Goal: Task Accomplishment & Management: Complete application form

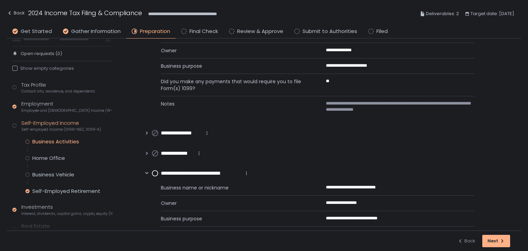
scroll to position [151, 0]
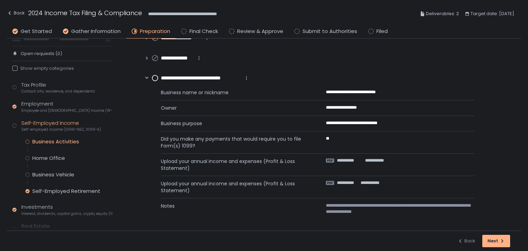
click at [154, 76] on circle at bounding box center [155, 78] width 6 height 6
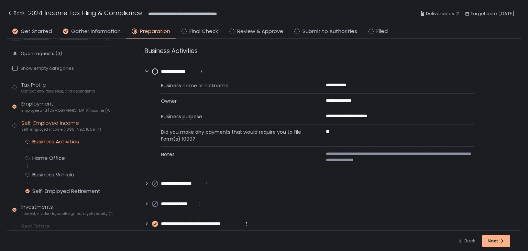
scroll to position [0, 0]
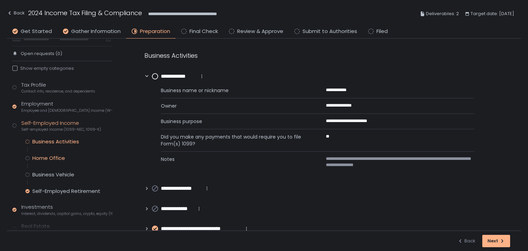
click at [56, 157] on div "Home Office" at bounding box center [48, 158] width 33 height 7
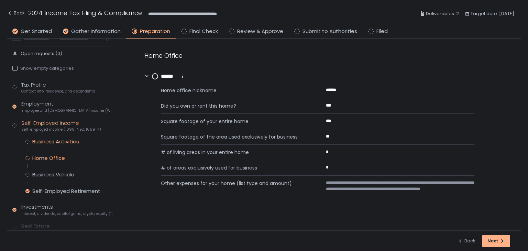
click at [57, 140] on div "Business Activities" at bounding box center [55, 141] width 47 height 7
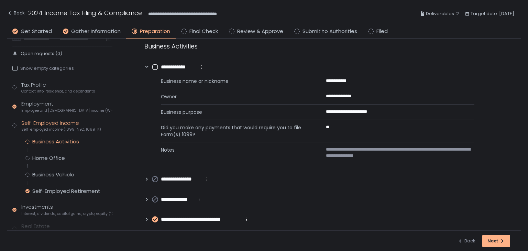
scroll to position [14, 0]
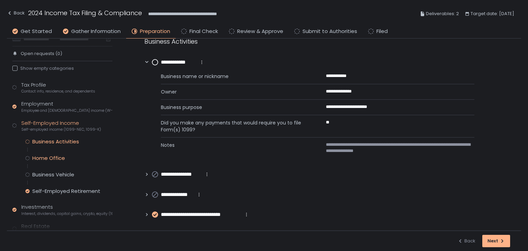
click at [54, 157] on div "Home Office" at bounding box center [48, 158] width 33 height 7
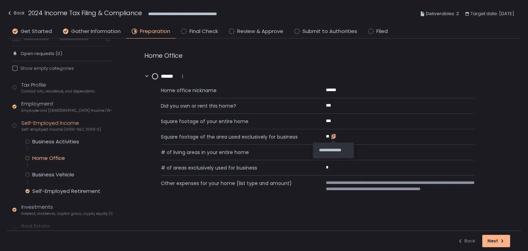
click at [333, 135] on icon "button" at bounding box center [333, 136] width 3 height 4
click at [472, 190] on icon "button" at bounding box center [472, 189] width 3 height 4
click at [64, 173] on div "Business Vehicle" at bounding box center [53, 174] width 42 height 7
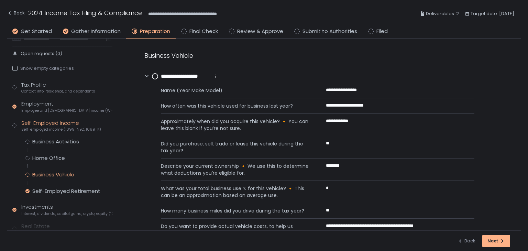
click at [154, 75] on circle at bounding box center [155, 77] width 6 height 6
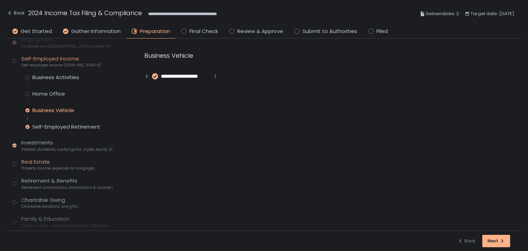
scroll to position [107, 0]
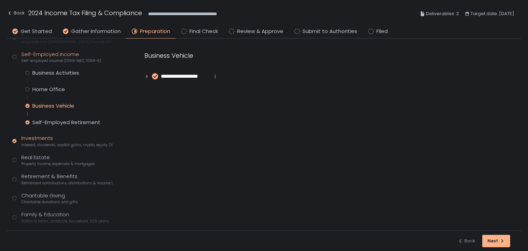
click at [39, 140] on div "Investments Interest, dividends, capital gains, crypto, equity (1099s, K-1s)" at bounding box center [66, 140] width 91 height 13
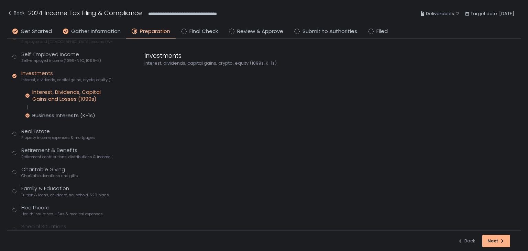
click at [52, 94] on div "Interest, Dividends, Capital Gains and Losses (1099s)" at bounding box center [72, 96] width 80 height 14
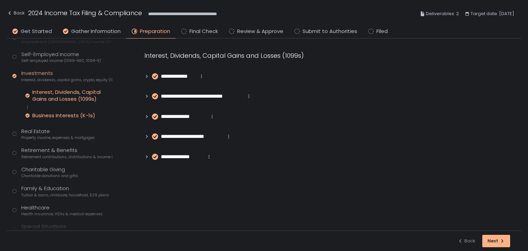
click at [51, 114] on div "Business Interests (K-1s)" at bounding box center [63, 115] width 63 height 7
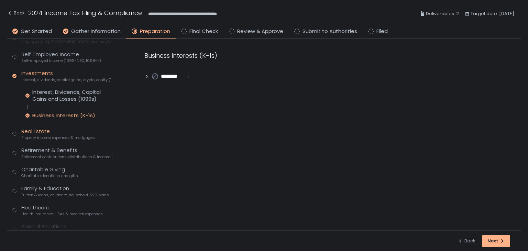
click at [51, 135] on span "Property income, expenses & mortgages" at bounding box center [58, 137] width 74 height 5
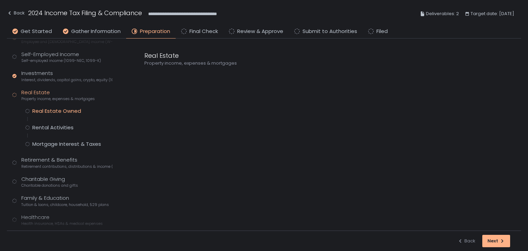
click at [56, 108] on div "Real Estate Owned" at bounding box center [56, 111] width 49 height 7
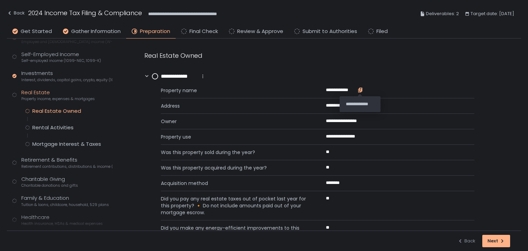
click at [360, 92] on icon "button" at bounding box center [360, 90] width 3 height 3
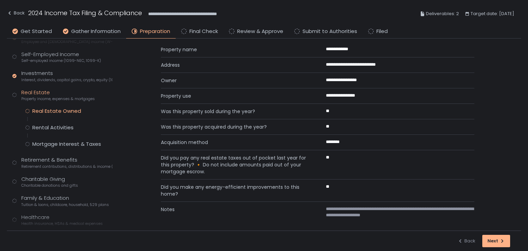
scroll to position [45, 0]
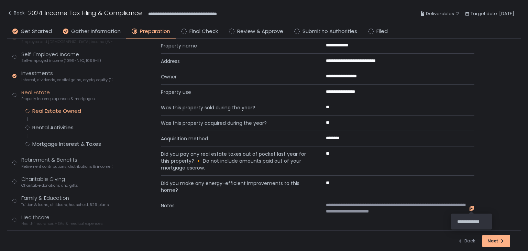
click at [471, 208] on icon "button" at bounding box center [472, 208] width 3 height 4
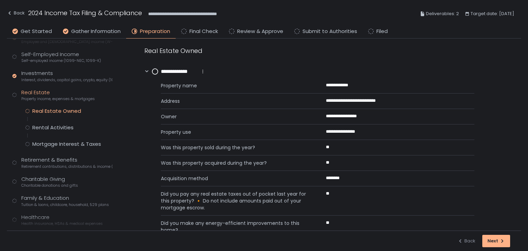
scroll to position [0, 0]
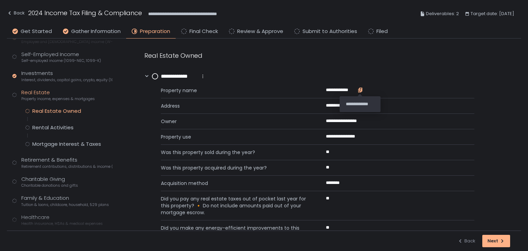
click at [358, 87] on div at bounding box center [361, 90] width 6 height 6
click at [72, 129] on div "Rental Activities" at bounding box center [52, 127] width 41 height 7
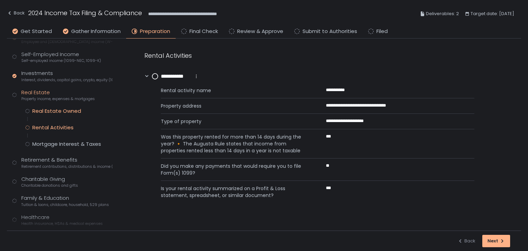
click at [57, 111] on div "Real Estate Owned" at bounding box center [56, 111] width 49 height 7
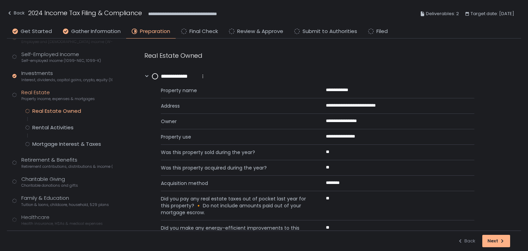
click at [153, 75] on circle at bounding box center [155, 77] width 6 height 6
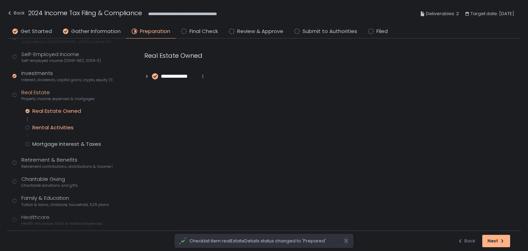
click at [58, 125] on div "Rental Activities" at bounding box center [52, 127] width 41 height 7
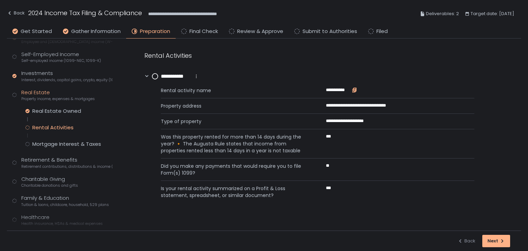
click at [354, 89] on icon "button" at bounding box center [354, 90] width 3 height 4
click at [50, 143] on div "Mortgage Interest & Taxes" at bounding box center [66, 144] width 69 height 7
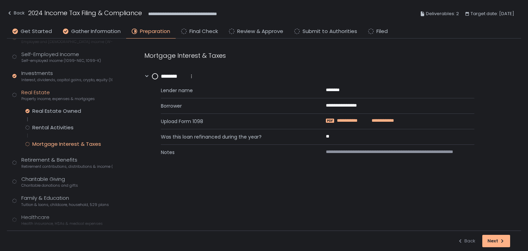
click at [370, 119] on span "**********" at bounding box center [381, 121] width 26 height 6
click at [467, 154] on span "**********" at bounding box center [397, 155] width 143 height 12
click at [469, 154] on icon "button" at bounding box center [472, 155] width 6 height 6
click at [155, 75] on circle at bounding box center [155, 77] width 6 height 6
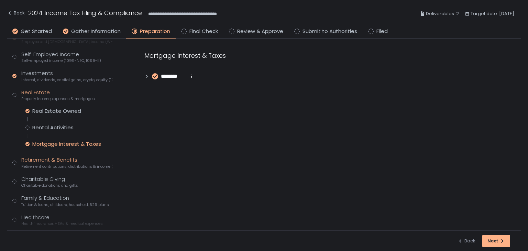
click at [57, 165] on span "Retirement contributions, distributions & income (1099-R, 5498)" at bounding box center [66, 166] width 91 height 5
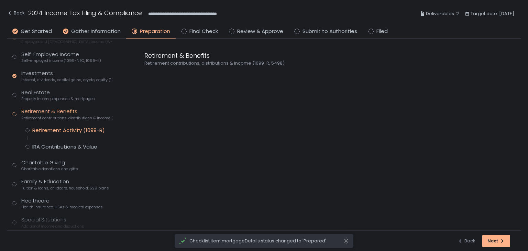
click at [55, 127] on div "Retirement Activity (1099-R)" at bounding box center [68, 130] width 73 height 7
click at [151, 70] on div "**********" at bounding box center [309, 66] width 330 height 30
click at [147, 76] on icon at bounding box center [146, 76] width 5 height 5
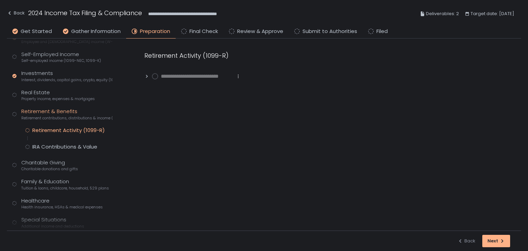
click at [154, 75] on circle at bounding box center [155, 77] width 6 height 6
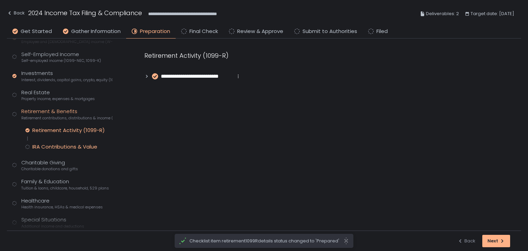
click at [73, 145] on div "IRA Contributions & Value" at bounding box center [64, 146] width 65 height 7
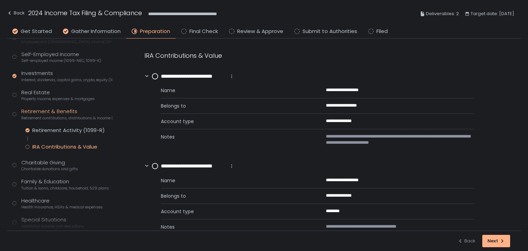
click at [153, 75] on circle at bounding box center [155, 77] width 6 height 6
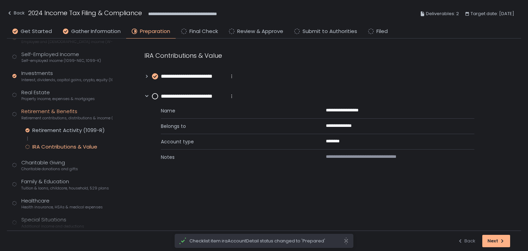
click at [142, 77] on div "**********" at bounding box center [326, 108] width 391 height 139
click at [143, 77] on div "**********" at bounding box center [326, 108] width 391 height 139
click at [145, 77] on icon at bounding box center [146, 76] width 5 height 5
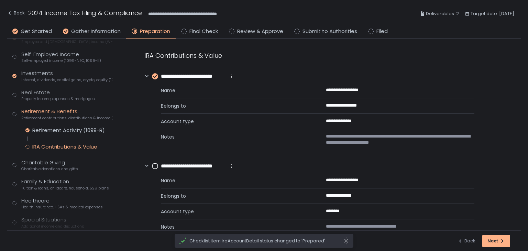
click at [145, 77] on icon at bounding box center [146, 76] width 5 height 5
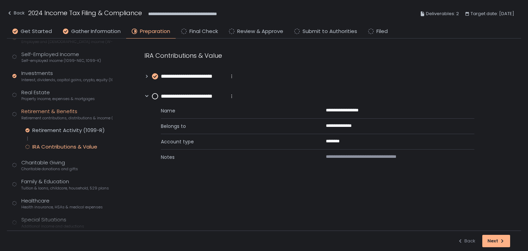
click at [155, 95] on circle at bounding box center [155, 97] width 6 height 6
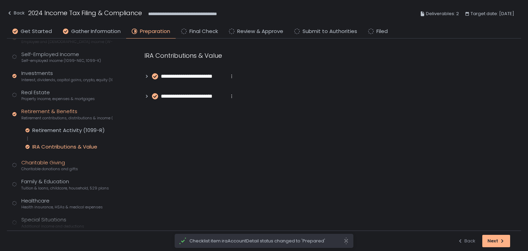
click at [61, 165] on div "Charitable Giving Charitable donations and gifts" at bounding box center [49, 165] width 57 height 13
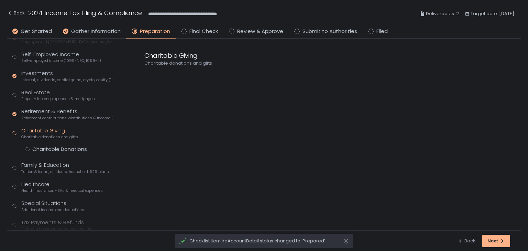
click at [58, 153] on div "Tax Profile Contact info, residence, and dependents Employment Employee and [DE…" at bounding box center [62, 131] width 100 height 239
click at [58, 144] on div "Tax Profile Contact info, residence, and dependents Employment Employee and [DE…" at bounding box center [62, 131] width 100 height 239
click at [58, 150] on div "Charitable Donations" at bounding box center [59, 149] width 55 height 7
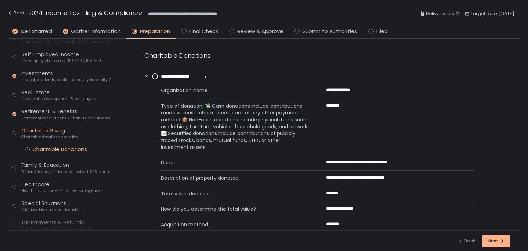
click at [155, 75] on circle at bounding box center [155, 77] width 6 height 6
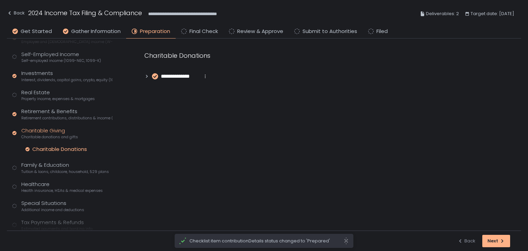
click at [53, 174] on div "Tax Profile Contact info, residence, and dependents Employment Employee and [DE…" at bounding box center [62, 131] width 100 height 239
click at [55, 169] on span "Tuition & loans, childcare, household, 529 plans" at bounding box center [65, 171] width 88 height 5
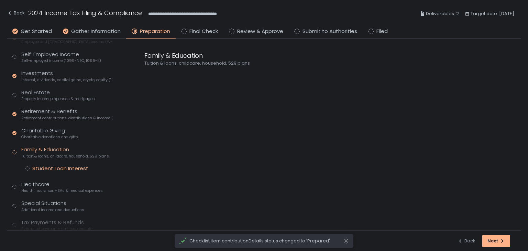
click at [59, 165] on div "Tax Profile Contact info, residence, and dependents Employment Employee and [DE…" at bounding box center [62, 131] width 100 height 239
click at [59, 169] on div "Student Loan Interest" at bounding box center [60, 168] width 56 height 7
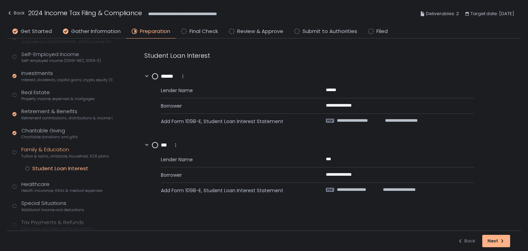
click at [374, 117] on div "**********" at bounding box center [318, 104] width 314 height 49
click at [372, 121] on span "**********" at bounding box center [358, 121] width 42 height 6
click at [345, 188] on span "**********" at bounding box center [358, 190] width 42 height 6
click at [155, 78] on circle at bounding box center [155, 77] width 6 height 6
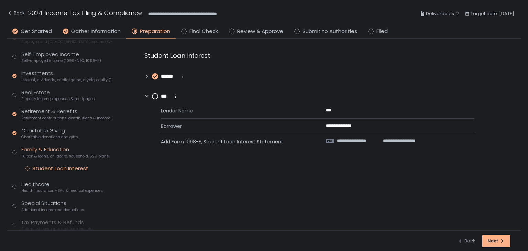
click at [154, 95] on circle at bounding box center [155, 97] width 6 height 6
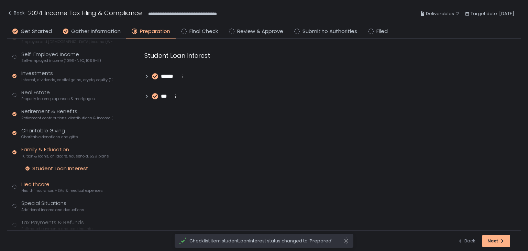
click at [48, 191] on span "Health insurance, HSAs & medical expenses" at bounding box center [61, 190] width 81 height 5
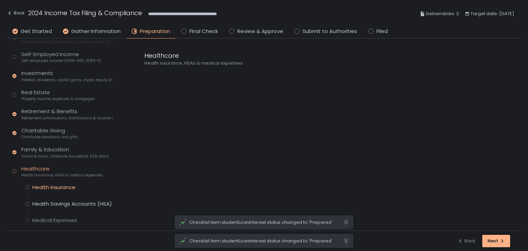
click at [51, 185] on div "Health Insurance" at bounding box center [53, 187] width 43 height 7
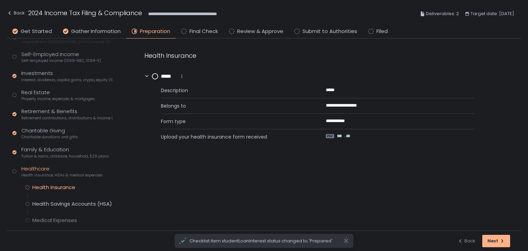
click at [156, 75] on circle at bounding box center [155, 77] width 6 height 6
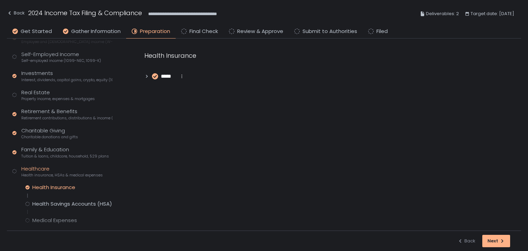
scroll to position [174, 0]
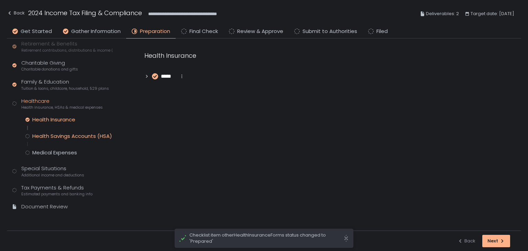
click at [60, 135] on div "Health Savings Accounts (HSA)" at bounding box center [72, 136] width 80 height 7
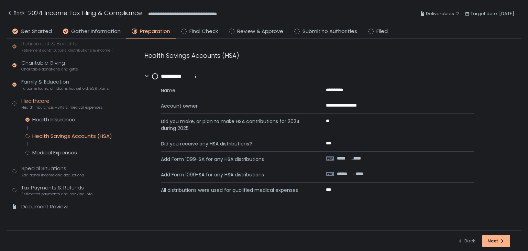
click at [349, 154] on div "**********" at bounding box center [318, 139] width 314 height 118
click at [349, 156] on span "*****" at bounding box center [343, 158] width 13 height 6
click at [343, 174] on span "******" at bounding box center [344, 174] width 15 height 6
click at [155, 76] on circle at bounding box center [155, 77] width 6 height 6
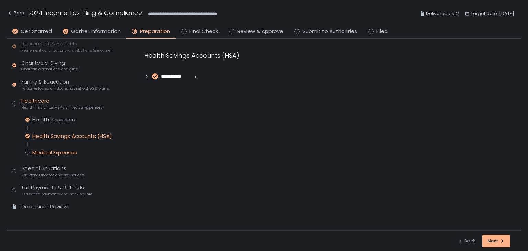
click at [55, 151] on div "Medical Expenses" at bounding box center [54, 152] width 45 height 7
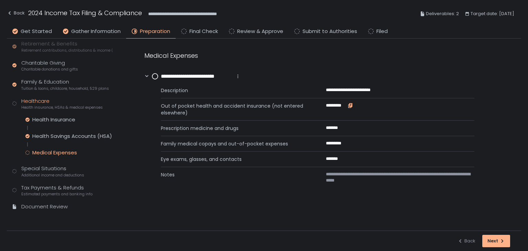
click at [350, 106] on icon "button" at bounding box center [351, 106] width 6 height 6
click at [155, 76] on circle at bounding box center [155, 77] width 6 height 6
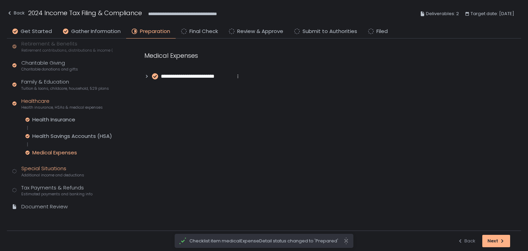
click at [33, 175] on span "Additional income and deductions" at bounding box center [52, 175] width 63 height 5
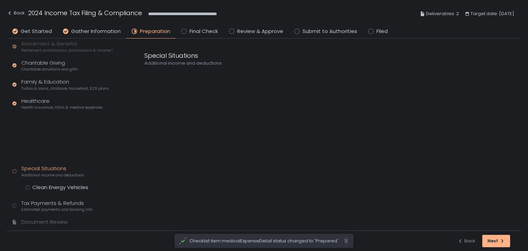
scroll to position [141, 0]
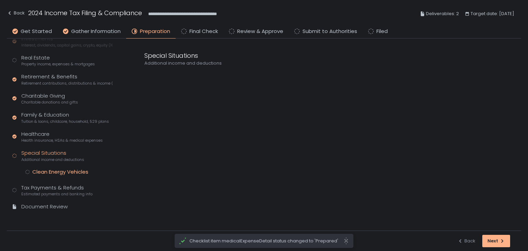
click at [43, 173] on div "Clean Energy Vehicles" at bounding box center [60, 171] width 56 height 7
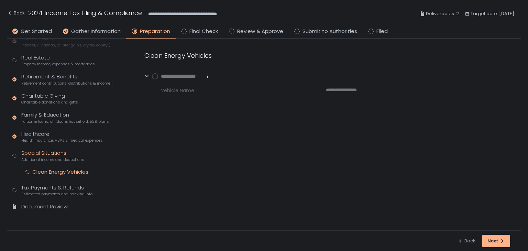
click at [154, 76] on circle at bounding box center [155, 77] width 6 height 6
click at [54, 189] on div "Tax Payments & Refunds Estimated payments and banking info" at bounding box center [56, 190] width 71 height 13
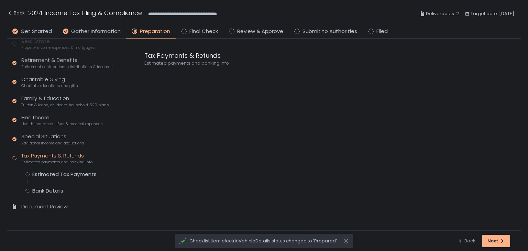
scroll to position [158, 0]
click at [57, 172] on div "Estimated Tax Payments" at bounding box center [64, 174] width 64 height 7
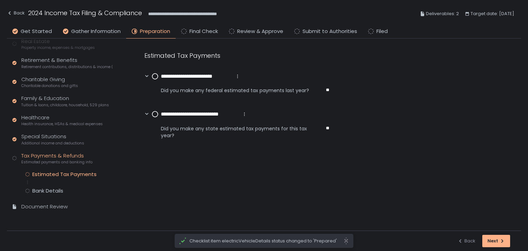
click at [155, 76] on circle at bounding box center [155, 77] width 6 height 6
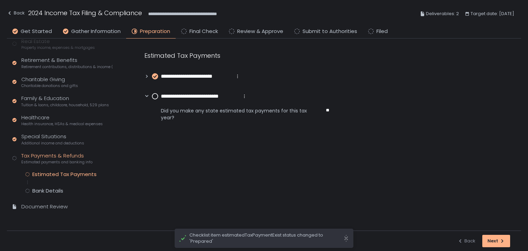
click at [154, 96] on circle at bounding box center [155, 97] width 6 height 6
click at [44, 189] on div "Bank Details" at bounding box center [47, 190] width 31 height 7
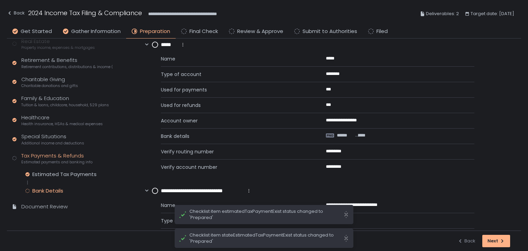
scroll to position [103, 0]
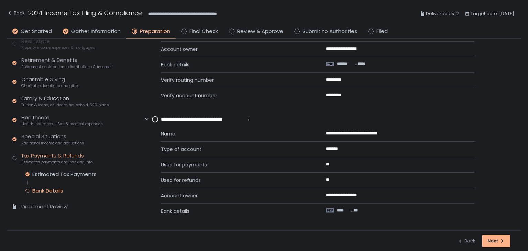
click at [155, 119] on circle at bounding box center [155, 120] width 6 height 6
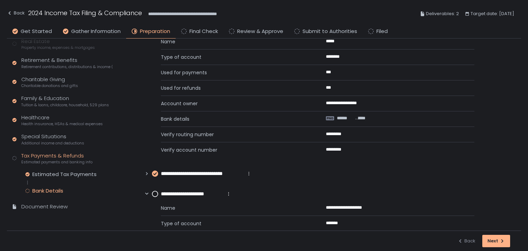
scroll to position [0, 0]
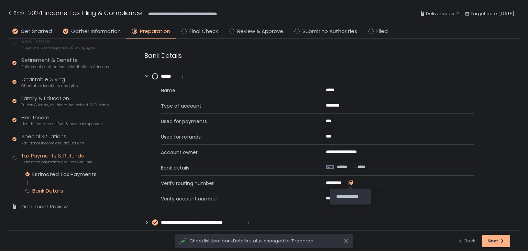
click at [349, 184] on icon "button" at bounding box center [350, 183] width 3 height 3
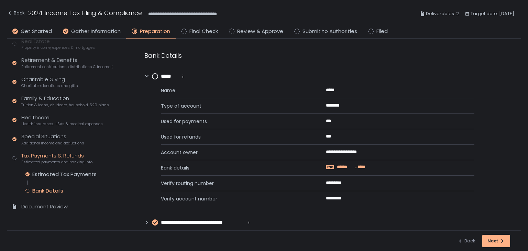
click at [346, 165] on span "******" at bounding box center [345, 167] width 17 height 6
click at [351, 183] on icon "button" at bounding box center [351, 182] width 3 height 4
click at [353, 197] on icon "button" at bounding box center [353, 198] width 3 height 4
click at [155, 76] on circle at bounding box center [155, 77] width 6 height 6
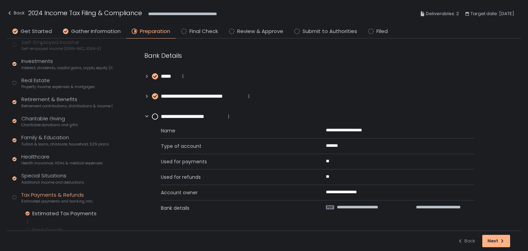
scroll to position [158, 0]
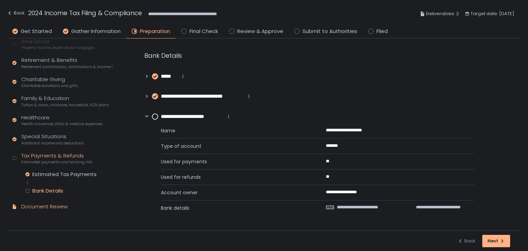
click at [48, 204] on div "Document Review" at bounding box center [44, 207] width 46 height 8
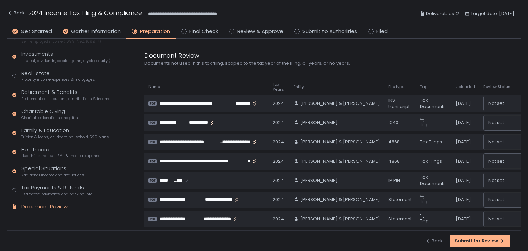
scroll to position [126, 0]
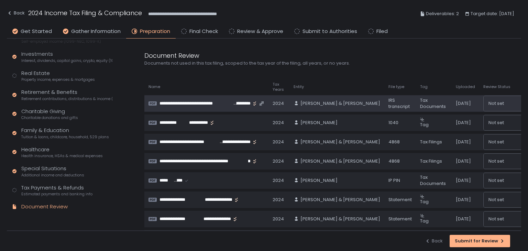
click at [228, 102] on span "**********" at bounding box center [196, 103] width 73 height 6
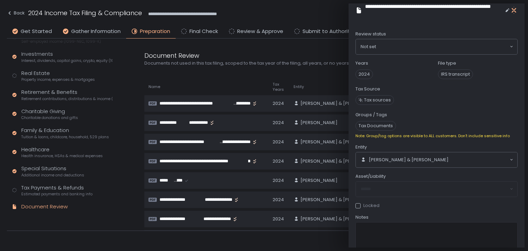
click at [515, 10] on icon "button" at bounding box center [514, 10] width 7 height 7
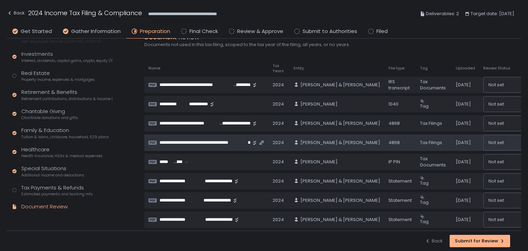
scroll to position [34, 0]
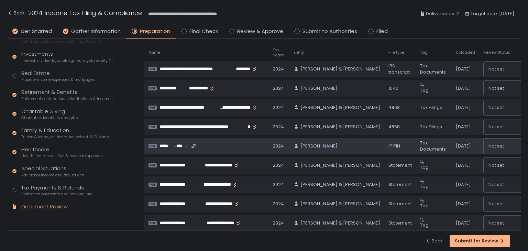
click at [171, 146] on span "*****" at bounding box center [167, 146] width 14 height 6
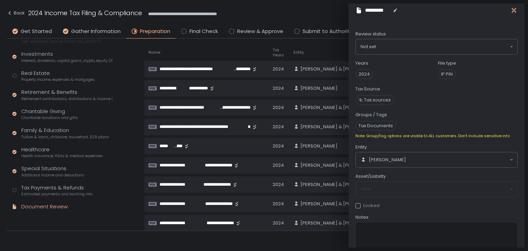
click at [516, 8] on icon "button" at bounding box center [514, 10] width 4 height 9
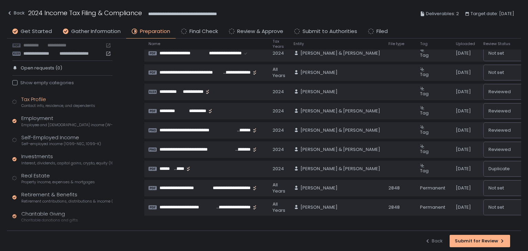
scroll to position [23, 0]
click at [43, 143] on span "Self-employed income (1099-NEC, 1099-K)" at bounding box center [61, 144] width 80 height 5
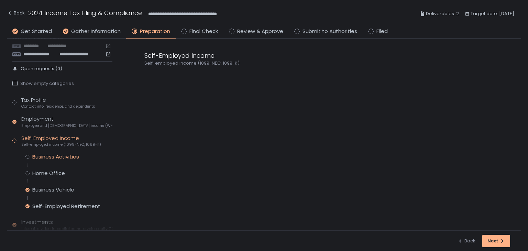
click at [50, 155] on div "Business Activities" at bounding box center [55, 156] width 47 height 7
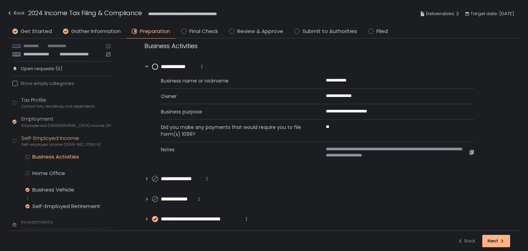
scroll to position [14, 0]
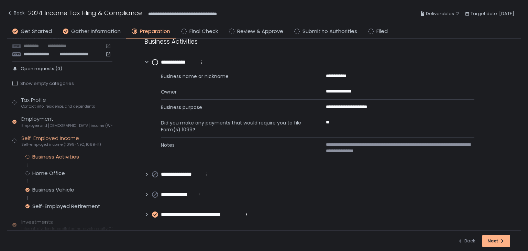
click at [147, 214] on icon at bounding box center [147, 214] width 2 height 3
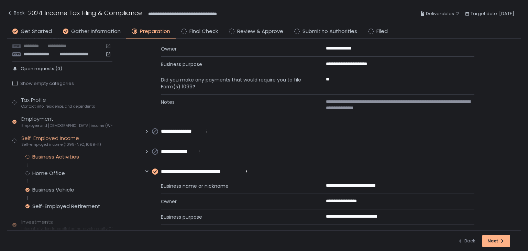
scroll to position [151, 0]
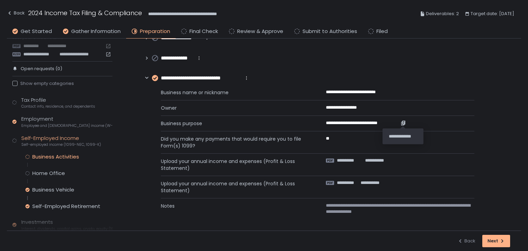
click at [403, 123] on icon "button" at bounding box center [403, 122] width 3 height 4
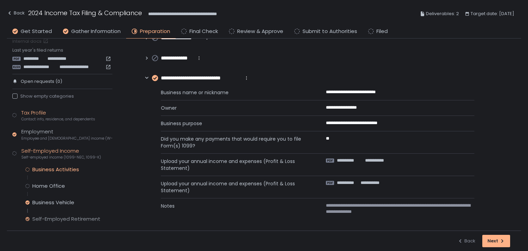
scroll to position [0, 0]
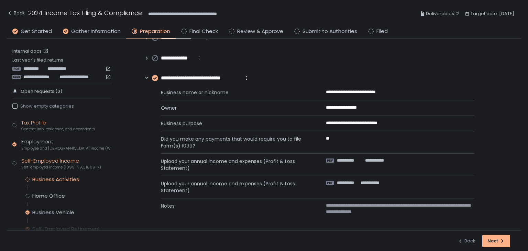
click at [46, 124] on div "Tax Profile Contact info, residence, and dependents" at bounding box center [58, 125] width 74 height 13
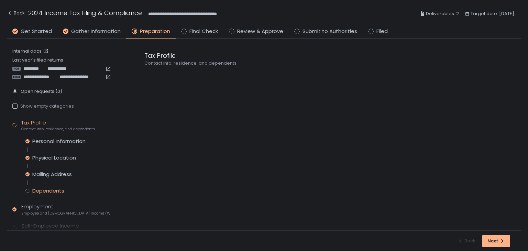
click at [56, 190] on div "Dependents" at bounding box center [48, 190] width 32 height 7
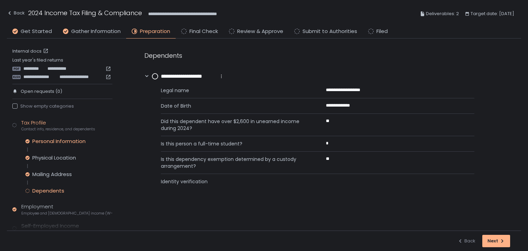
click at [58, 141] on div "Personal Information" at bounding box center [58, 141] width 53 height 7
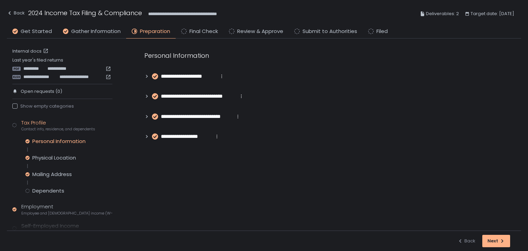
click at [143, 76] on div "**********" at bounding box center [326, 96] width 391 height 114
click at [145, 75] on icon at bounding box center [146, 76] width 5 height 5
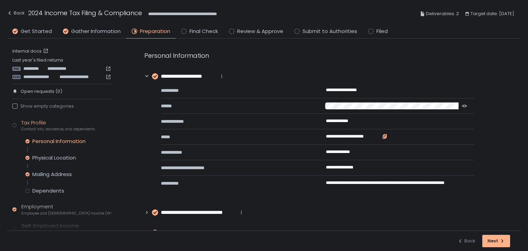
click at [384, 136] on icon "button" at bounding box center [385, 136] width 3 height 4
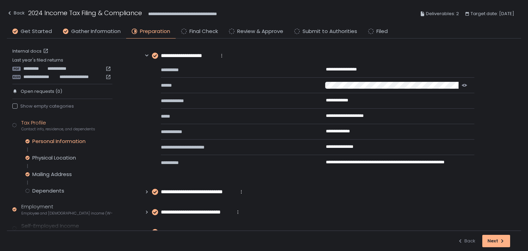
scroll to position [38, 0]
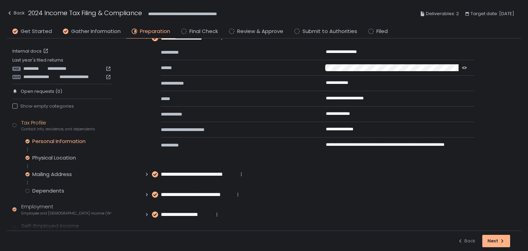
click at [145, 212] on icon at bounding box center [146, 214] width 5 height 5
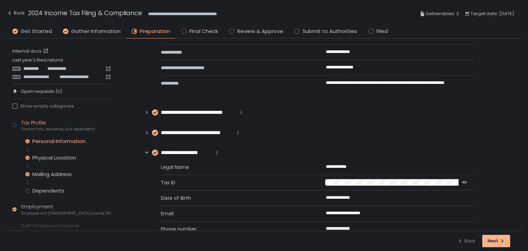
scroll to position [154, 0]
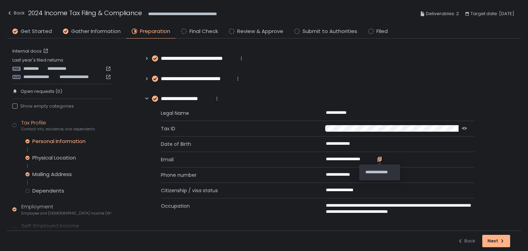
click at [380, 157] on icon "button" at bounding box center [380, 159] width 6 height 6
drag, startPoint x: 250, startPoint y: 13, endPoint x: 157, endPoint y: 13, distance: 92.8
click at [157, 13] on div "**********" at bounding box center [264, 13] width 514 height 25
copy span "**********"
click at [19, 13] on div "Back" at bounding box center [16, 13] width 18 height 8
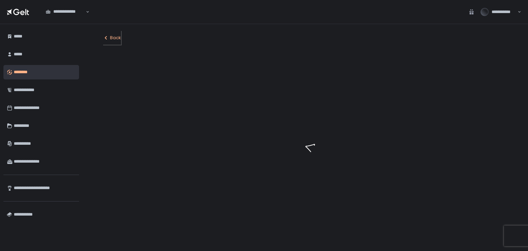
click at [118, 41] on button "Back" at bounding box center [112, 38] width 18 height 14
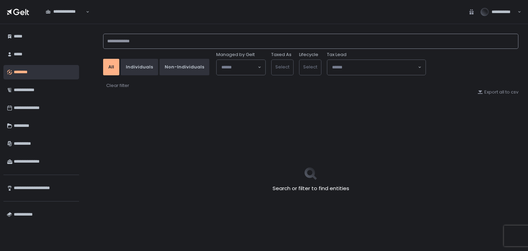
click at [132, 39] on input at bounding box center [310, 41] width 415 height 15
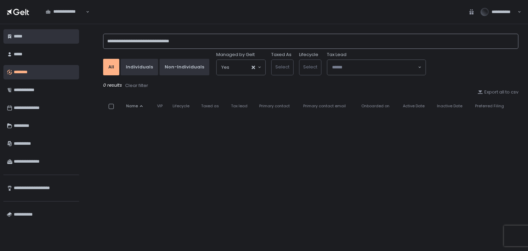
drag, startPoint x: 199, startPoint y: 40, endPoint x: 73, endPoint y: 37, distance: 126.5
click at [80, 40] on div "**********" at bounding box center [264, 137] width 528 height 227
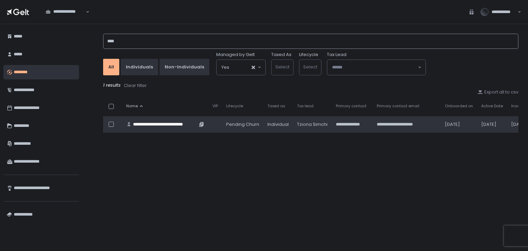
type input "****"
click at [170, 123] on div "**********" at bounding box center [165, 124] width 64 height 6
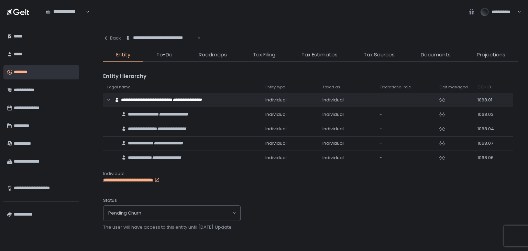
click at [260, 53] on span "Tax Filing" at bounding box center [264, 55] width 22 height 8
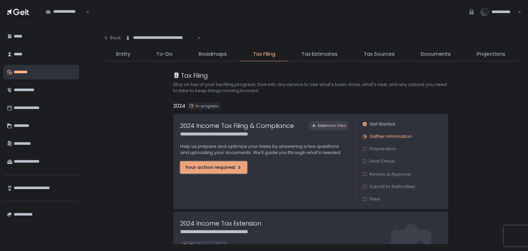
click at [226, 164] on div "Your action required" at bounding box center [213, 167] width 57 height 6
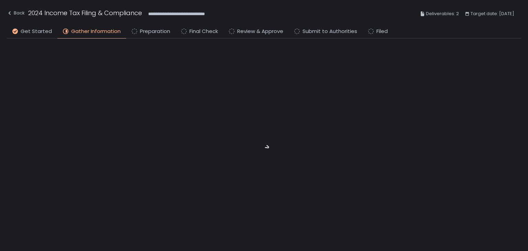
click at [155, 36] on li "Preparation" at bounding box center [151, 33] width 50 height 11
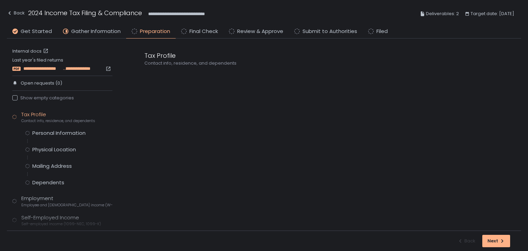
click at [45, 67] on span "**********" at bounding box center [43, 69] width 40 height 6
click at [33, 48] on link "Internal docs" at bounding box center [30, 51] width 37 height 6
drag, startPoint x: 232, startPoint y: 14, endPoint x: 157, endPoint y: 12, distance: 74.3
click at [157, 12] on div "**********" at bounding box center [264, 13] width 514 height 25
copy span "**********"
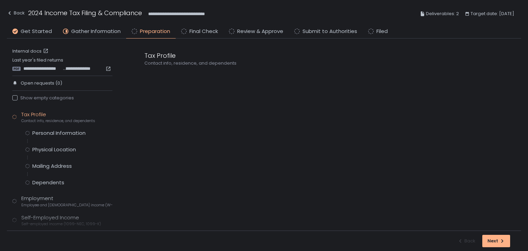
click at [227, 113] on div "Tax Profile Contact info, residence, and dependents" at bounding box center [326, 135] width 391 height 192
click at [58, 131] on div "Personal Information" at bounding box center [58, 133] width 53 height 7
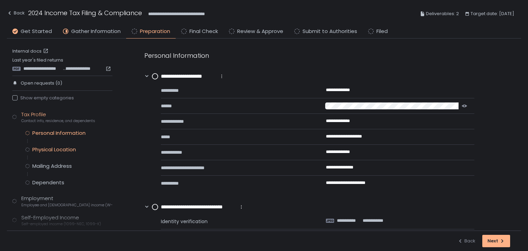
click at [61, 147] on div "Physical Location" at bounding box center [54, 149] width 44 height 7
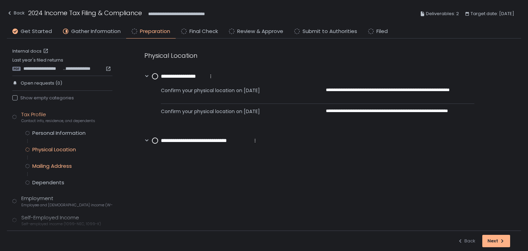
click at [61, 166] on div "Mailing Address" at bounding box center [52, 166] width 40 height 7
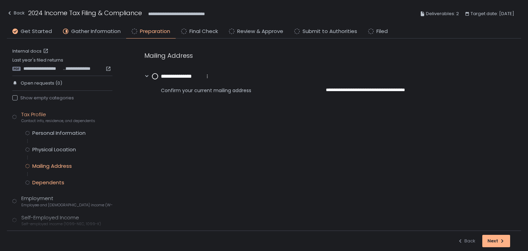
click at [54, 182] on div "Dependents" at bounding box center [48, 182] width 32 height 7
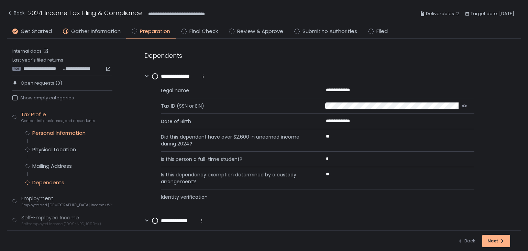
click at [57, 132] on div "Personal Information" at bounding box center [58, 133] width 53 height 7
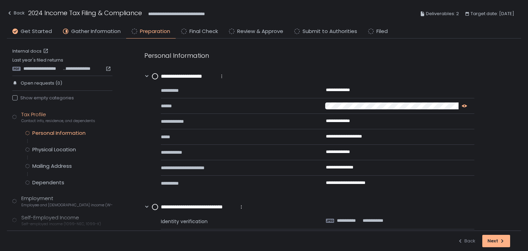
click at [464, 105] on icon "button" at bounding box center [465, 106] width 6 height 6
drag, startPoint x: 225, startPoint y: 15, endPoint x: 157, endPoint y: 12, distance: 67.5
click at [157, 12] on div "**********" at bounding box center [264, 13] width 514 height 25
copy span "**********"
click at [260, 11] on div "**********" at bounding box center [264, 13] width 514 height 25
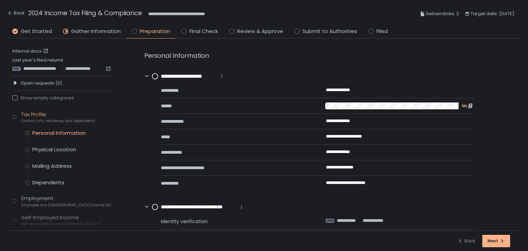
click at [156, 74] on circle at bounding box center [155, 77] width 6 height 6
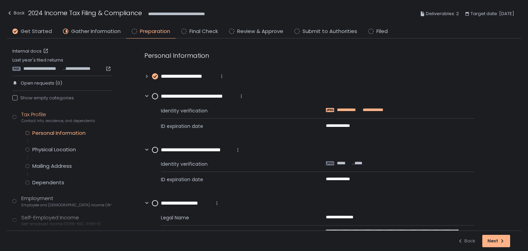
click at [359, 107] on span "**********" at bounding box center [371, 110] width 24 height 6
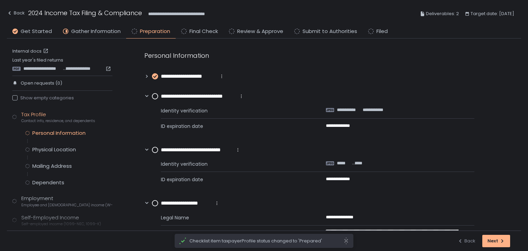
click at [154, 96] on circle at bounding box center [155, 97] width 6 height 6
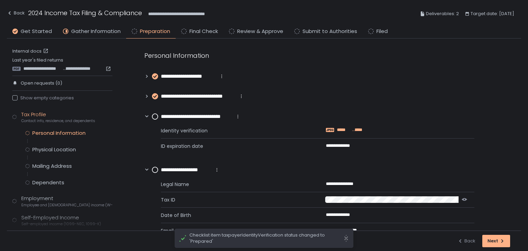
click at [344, 129] on span "*****" at bounding box center [344, 130] width 14 height 6
click at [154, 116] on circle at bounding box center [155, 117] width 6 height 6
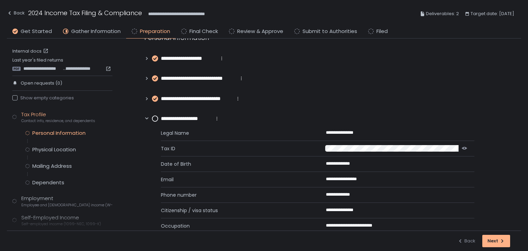
scroll to position [33, 0]
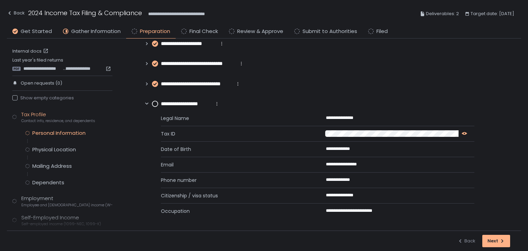
click at [461, 134] on div "button" at bounding box center [463, 134] width 8 height 6
click at [155, 103] on circle at bounding box center [155, 104] width 6 height 6
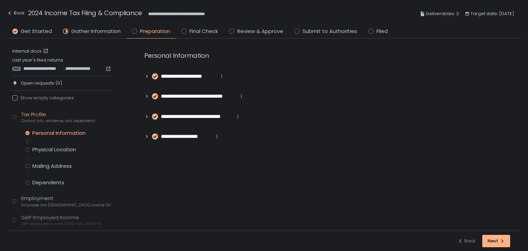
scroll to position [0, 0]
click at [55, 148] on div "Physical Location" at bounding box center [54, 149] width 44 height 7
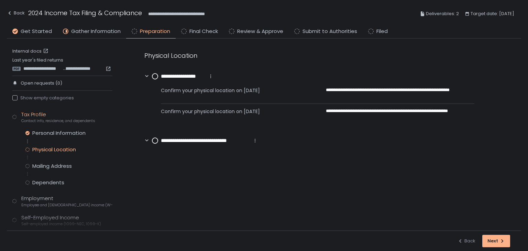
click at [156, 75] on circle at bounding box center [155, 77] width 6 height 6
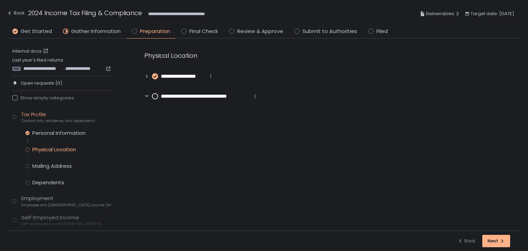
click at [155, 96] on circle at bounding box center [155, 97] width 6 height 6
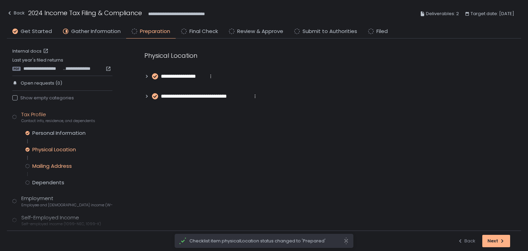
click at [65, 165] on div "Mailing Address" at bounding box center [52, 166] width 40 height 7
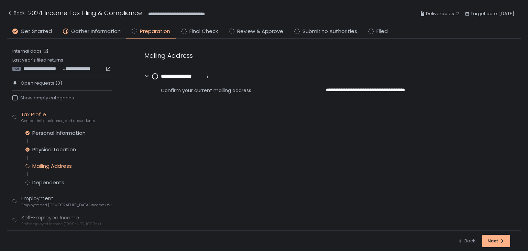
click at [153, 74] on circle at bounding box center [155, 77] width 6 height 6
click at [49, 185] on div "Dependents" at bounding box center [48, 182] width 32 height 7
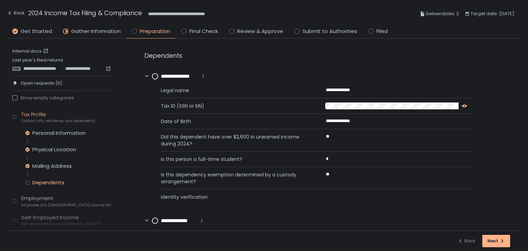
click at [462, 104] on icon "button" at bounding box center [465, 106] width 6 height 6
click at [154, 76] on circle at bounding box center [155, 77] width 6 height 6
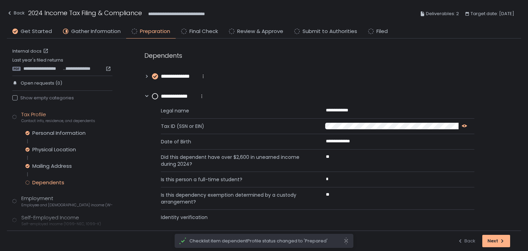
click at [465, 124] on icon "button" at bounding box center [465, 126] width 6 height 6
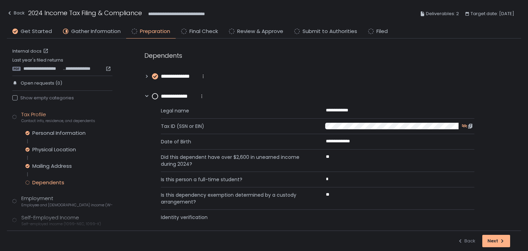
click at [153, 95] on circle at bounding box center [155, 97] width 6 height 6
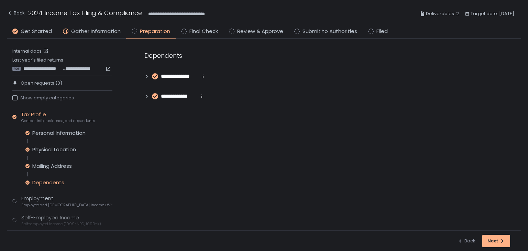
click at [144, 76] on icon at bounding box center [146, 76] width 5 height 5
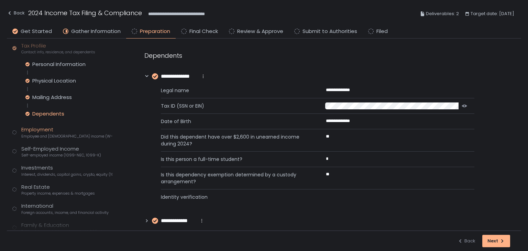
click at [47, 134] on span "Employee and [DEMOGRAPHIC_DATA] income (W-2s)" at bounding box center [66, 136] width 91 height 5
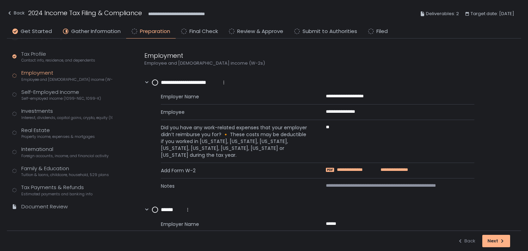
click at [362, 167] on span "**********" at bounding box center [357, 170] width 40 height 6
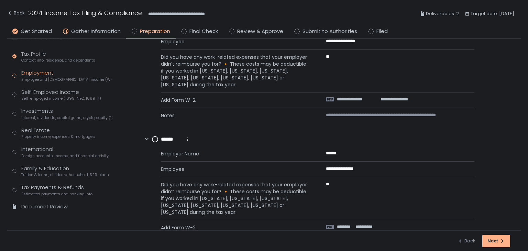
scroll to position [87, 0]
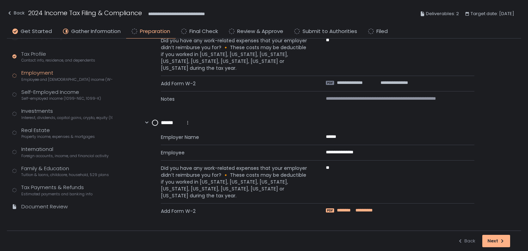
click at [348, 208] on span "********" at bounding box center [345, 210] width 17 height 6
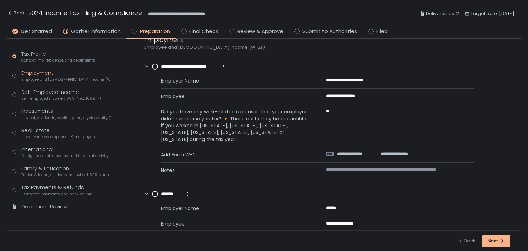
scroll to position [0, 0]
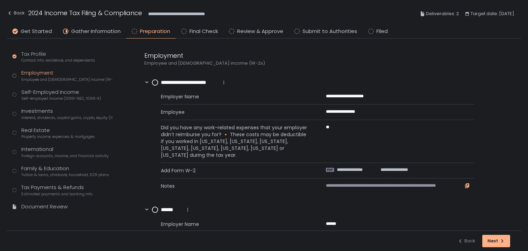
click at [468, 186] on icon "button" at bounding box center [467, 185] width 3 height 4
click at [152, 81] on div "**********" at bounding box center [185, 83] width 82 height 8
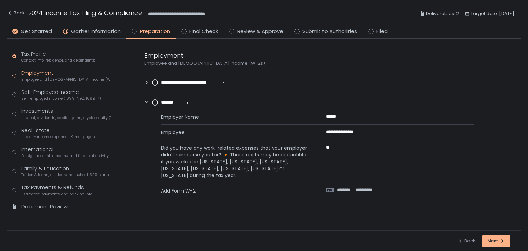
click at [153, 81] on circle at bounding box center [155, 83] width 6 height 6
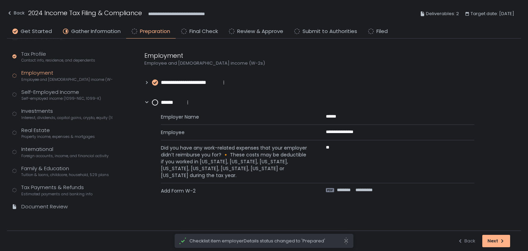
click at [155, 103] on circle at bounding box center [155, 103] width 6 height 6
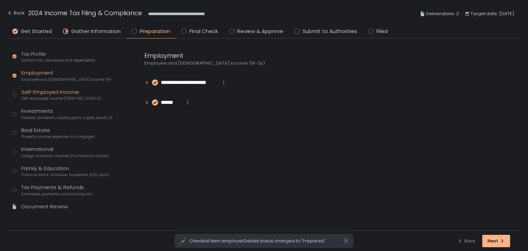
click at [30, 90] on div "Self-Employed Income Self-employed income (1099-NEC, 1099-K)" at bounding box center [61, 94] width 80 height 13
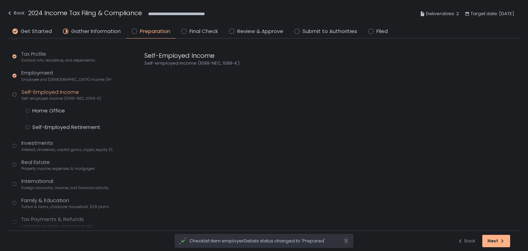
scroll to position [69, 0]
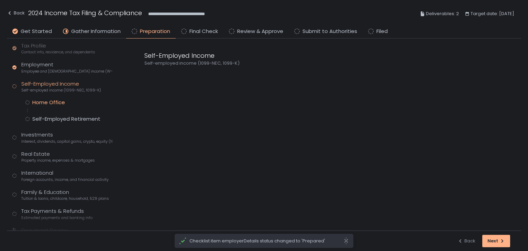
click at [44, 103] on div "Home Office" at bounding box center [48, 102] width 33 height 7
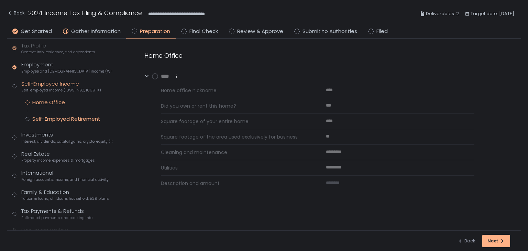
click at [74, 119] on div "Self-Employed Retirement" at bounding box center [66, 119] width 68 height 7
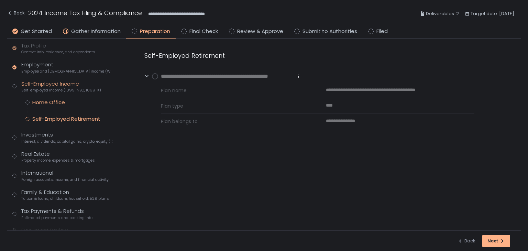
click at [42, 100] on div "Home Office" at bounding box center [48, 102] width 33 height 7
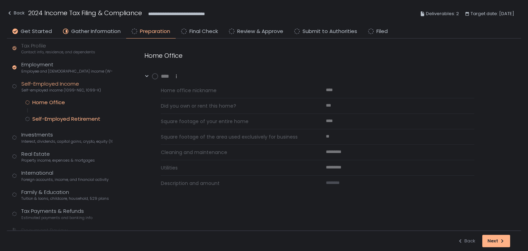
click at [50, 117] on div "Self-Employed Retirement" at bounding box center [66, 119] width 68 height 7
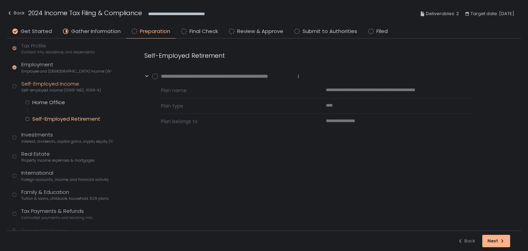
click at [258, 153] on div "**********" at bounding box center [326, 135] width 391 height 192
click at [51, 135] on div "Investments Interest, dividends, capital gains, crypto, equity (1099s, K-1s)" at bounding box center [66, 137] width 91 height 13
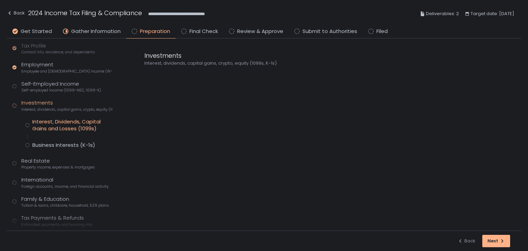
click at [51, 126] on div "Interest, Dividends, Capital Gains and Losses (1099s)" at bounding box center [72, 125] width 80 height 14
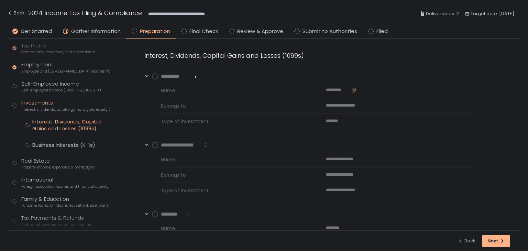
click at [352, 87] on icon "button" at bounding box center [354, 90] width 6 height 6
click at [364, 158] on icon "button" at bounding box center [363, 158] width 3 height 4
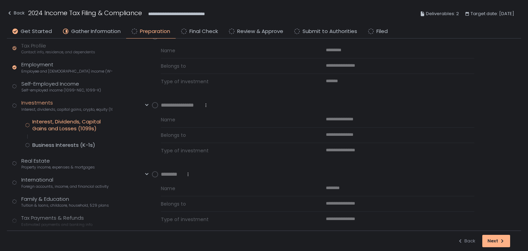
scroll to position [69, 0]
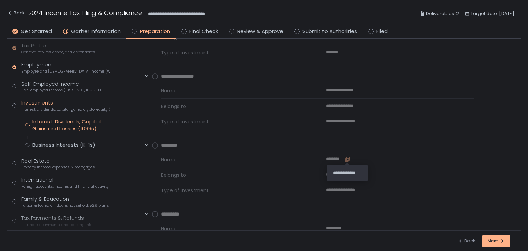
click at [347, 157] on icon "button" at bounding box center [348, 159] width 3 height 4
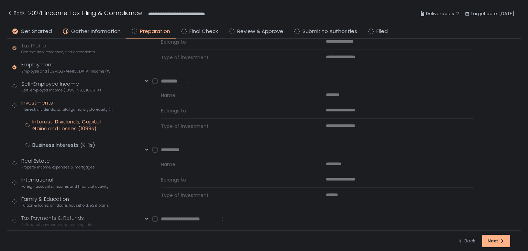
scroll to position [138, 0]
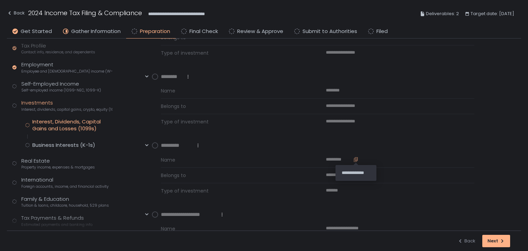
click at [355, 157] on icon "button" at bounding box center [356, 159] width 3 height 4
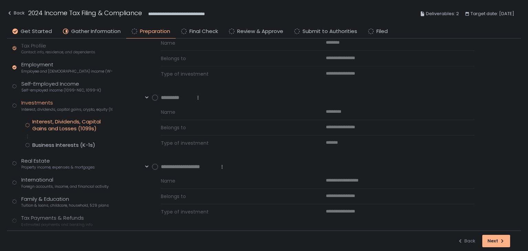
scroll to position [186, 0]
click at [375, 178] on icon "button" at bounding box center [377, 180] width 6 height 6
click at [58, 139] on div "Interest, Dividends, Capital Gains and Losses (1099s) Business Interests (K-1s)" at bounding box center [68, 133] width 87 height 30
click at [58, 146] on div "Business Interests (K-1s)" at bounding box center [63, 145] width 63 height 7
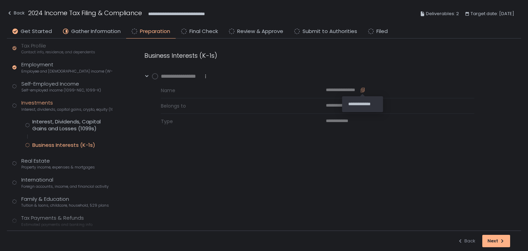
click at [364, 88] on icon "button" at bounding box center [363, 90] width 3 height 4
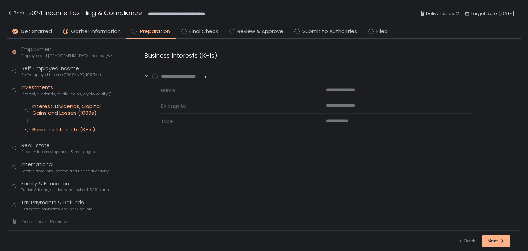
scroll to position [99, 0]
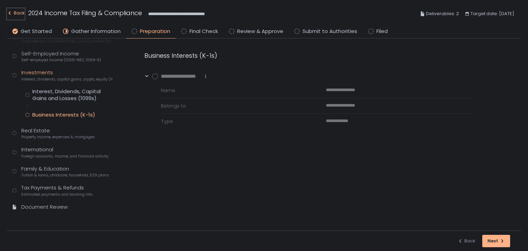
click at [22, 11] on div "Back" at bounding box center [16, 13] width 18 height 8
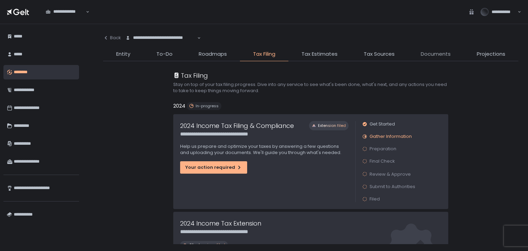
click at [435, 51] on span "Documents" at bounding box center [436, 54] width 30 height 8
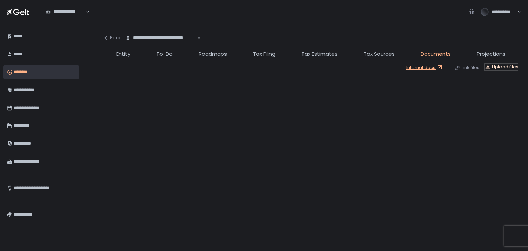
click at [495, 66] on div "Upload files" at bounding box center [501, 67] width 33 height 6
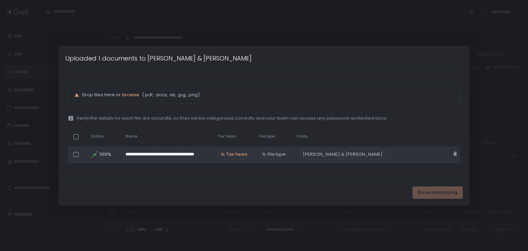
click at [247, 156] on span "Tax Years" at bounding box center [236, 154] width 21 height 6
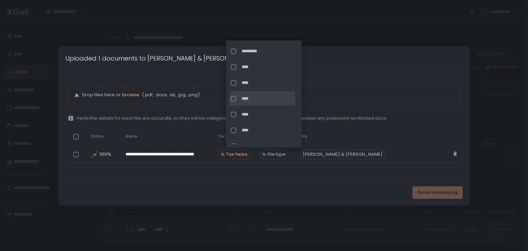
click at [247, 101] on span "****" at bounding box center [268, 99] width 52 height 6
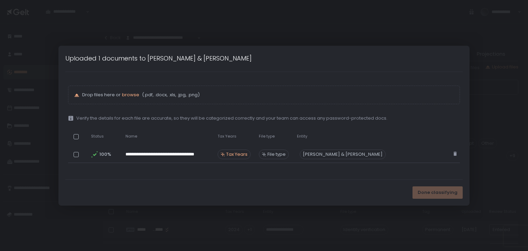
click at [396, 141] on th "Password" at bounding box center [422, 137] width 58 height 14
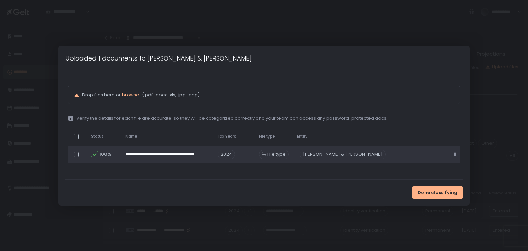
click at [276, 154] on span "File type" at bounding box center [276, 154] width 18 height 6
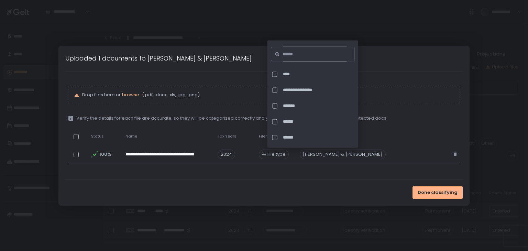
click at [302, 51] on input at bounding box center [315, 54] width 64 height 15
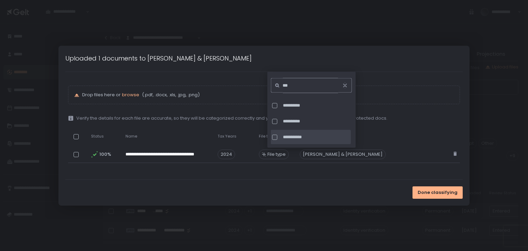
type input "***"
click at [296, 132] on div "**********" at bounding box center [311, 137] width 80 height 14
click at [403, 132] on th "Password" at bounding box center [422, 137] width 58 height 14
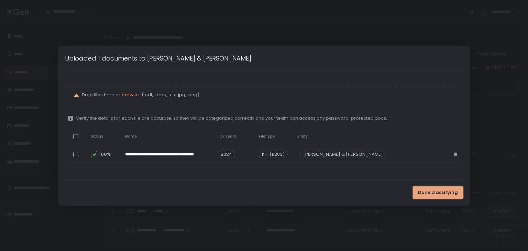
click at [430, 191] on span "Done classifying" at bounding box center [438, 192] width 40 height 6
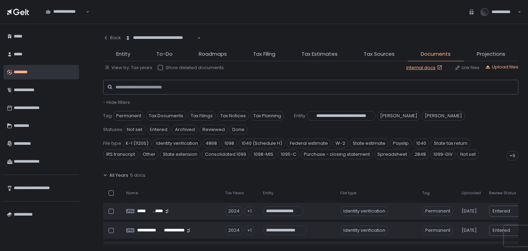
click at [123, 174] on span "All Years" at bounding box center [118, 175] width 19 height 6
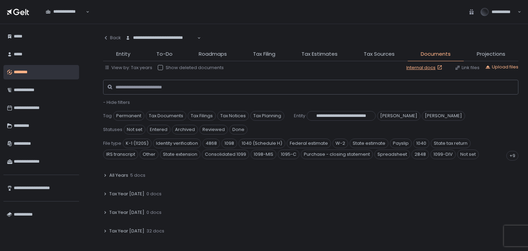
click at [110, 101] on span "- Hide filters" at bounding box center [116, 102] width 27 height 7
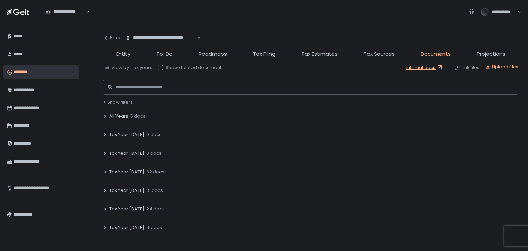
click at [129, 170] on span "Tax Year [DATE]" at bounding box center [126, 172] width 35 height 6
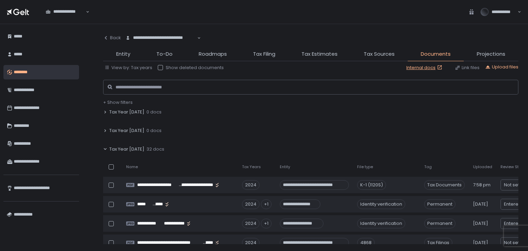
scroll to position [34, 0]
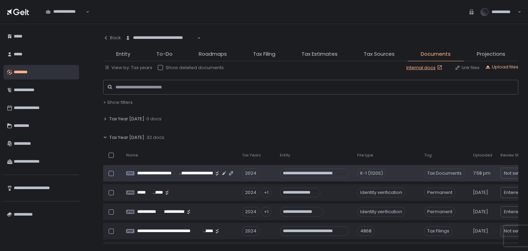
click at [206, 180] on td "**********" at bounding box center [180, 173] width 116 height 17
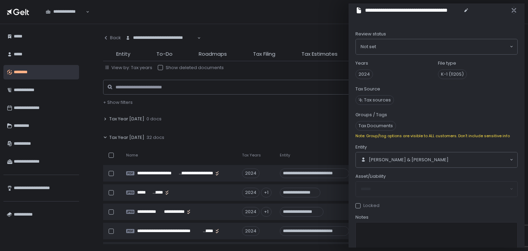
click at [379, 97] on span "Tax sources" at bounding box center [377, 100] width 27 height 6
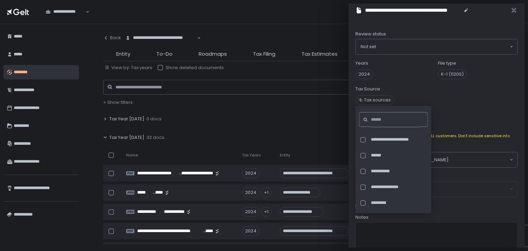
click at [382, 124] on input at bounding box center [395, 119] width 49 height 15
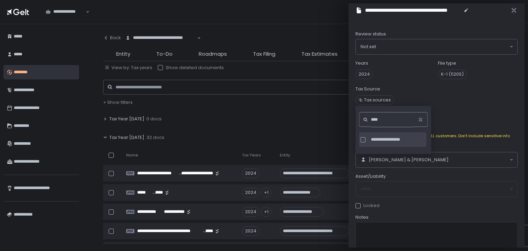
type input "****"
click at [383, 138] on span "**********" at bounding box center [398, 139] width 54 height 6
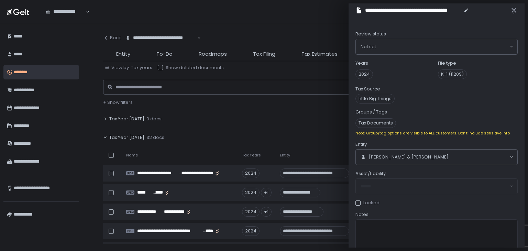
click at [468, 109] on div "Groups / Tags" at bounding box center [436, 112] width 162 height 6
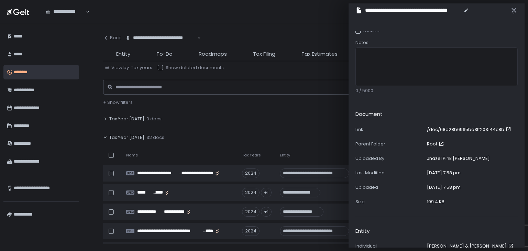
scroll to position [194, 0]
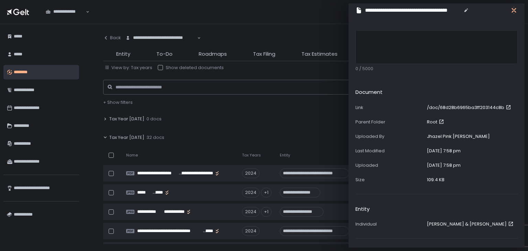
click at [513, 8] on icon "button" at bounding box center [514, 10] width 7 height 7
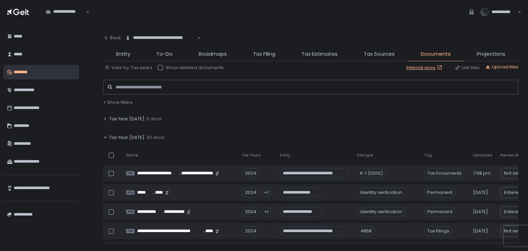
click at [276, 54] on li "Tax Filing" at bounding box center [264, 55] width 48 height 11
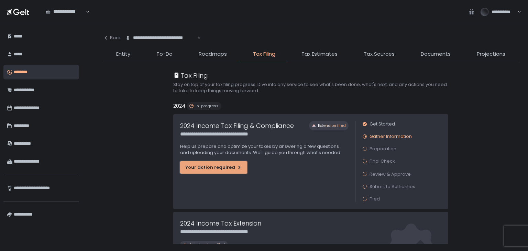
click at [220, 165] on div "Your action required" at bounding box center [213, 167] width 57 height 6
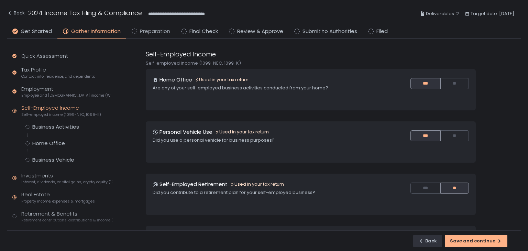
click at [147, 34] on span "Preparation" at bounding box center [155, 32] width 30 height 8
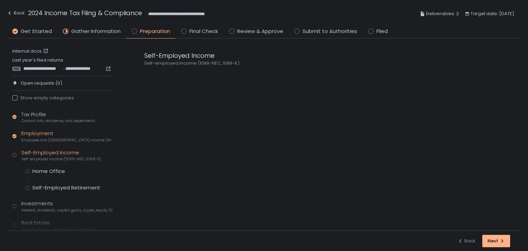
scroll to position [69, 0]
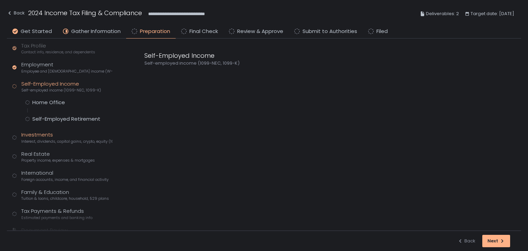
click at [45, 139] on span "Interest, dividends, capital gains, crypto, equity (1099s, K-1s)" at bounding box center [66, 141] width 91 height 5
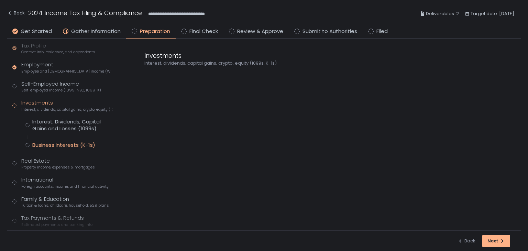
drag, startPoint x: 56, startPoint y: 149, endPoint x: 59, endPoint y: 144, distance: 4.8
click at [56, 149] on div "Tax Profile Contact info, residence, and dependents Employment Employee and [DE…" at bounding box center [62, 145] width 100 height 206
click at [59, 144] on div "Business Interests (K-1s)" at bounding box center [63, 145] width 63 height 7
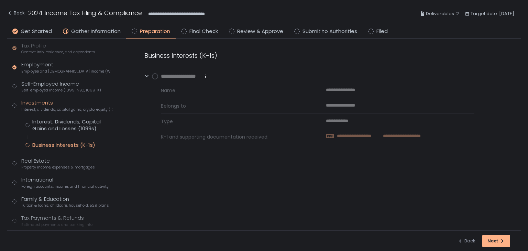
click at [345, 135] on span "**********" at bounding box center [357, 136] width 40 height 6
click at [155, 75] on circle at bounding box center [155, 77] width 6 height 6
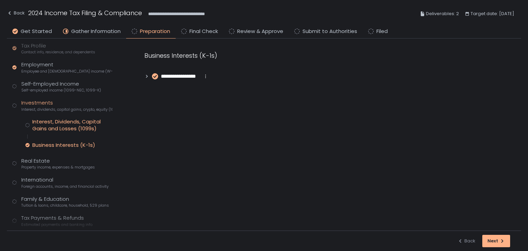
click at [90, 129] on div "Interest, Dividends, Capital Gains and Losses (1099s)" at bounding box center [72, 125] width 80 height 14
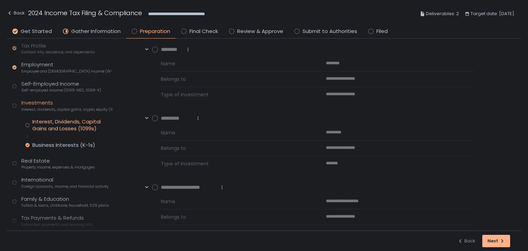
scroll to position [137, 0]
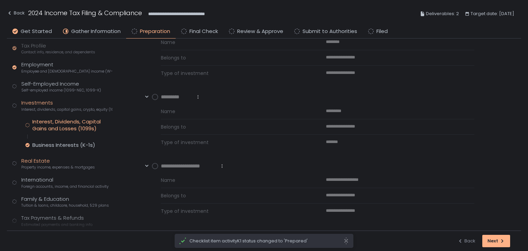
click at [51, 160] on div "Real Estate Property income, expenses & mortgages" at bounding box center [58, 163] width 74 height 13
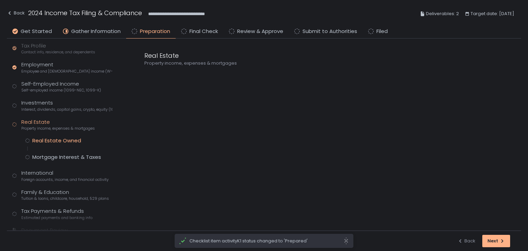
click at [56, 137] on div "Real Estate Owned" at bounding box center [56, 140] width 49 height 7
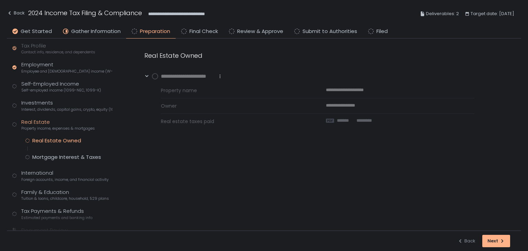
click at [153, 75] on circle at bounding box center [155, 77] width 6 height 6
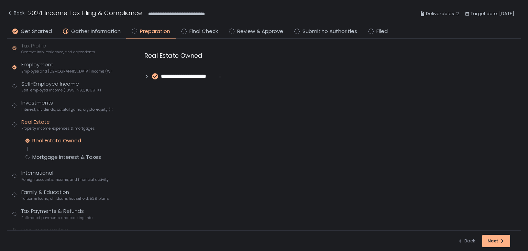
click at [64, 160] on div "Tax Profile Contact info, residence, and dependents Employment Employee and [DE…" at bounding box center [62, 141] width 100 height 199
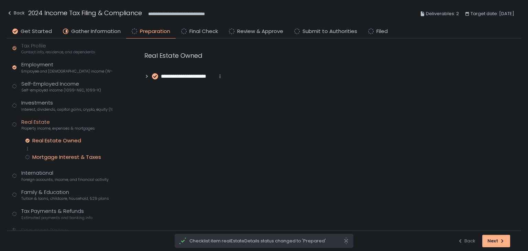
click at [65, 158] on div "Mortgage Interest & Taxes" at bounding box center [66, 157] width 69 height 7
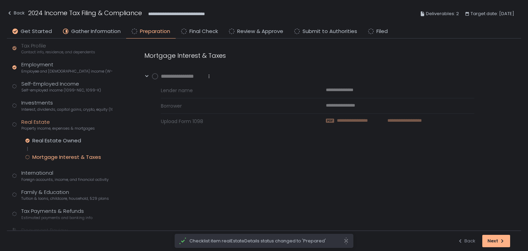
click at [396, 118] on span "**********" at bounding box center [400, 121] width 44 height 6
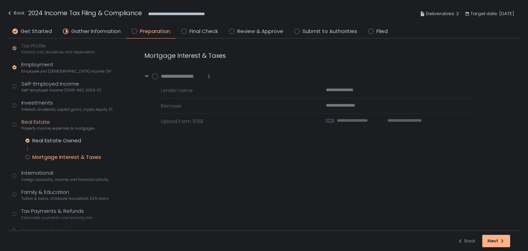
scroll to position [92, 0]
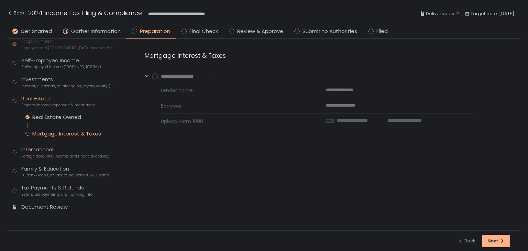
click at [43, 154] on span "Foreign accounts, income, and financial activity" at bounding box center [64, 156] width 87 height 5
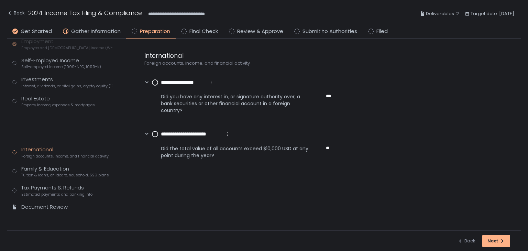
scroll to position [61, 0]
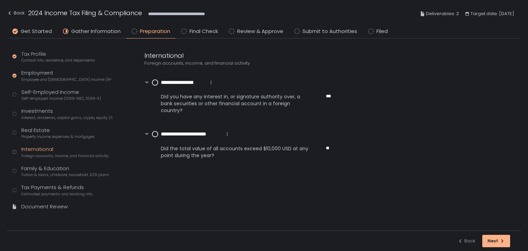
click at [152, 135] on circle at bounding box center [155, 134] width 6 height 6
click at [45, 132] on div "Real Estate Property income, expenses & mortgages" at bounding box center [58, 133] width 74 height 13
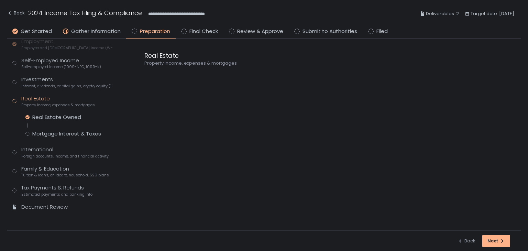
click at [47, 137] on div "Tax Profile Contact info, residence, and dependents Employment Employee and [DE…" at bounding box center [62, 118] width 100 height 199
click at [48, 135] on div "Mortgage Interest & Taxes" at bounding box center [66, 133] width 69 height 7
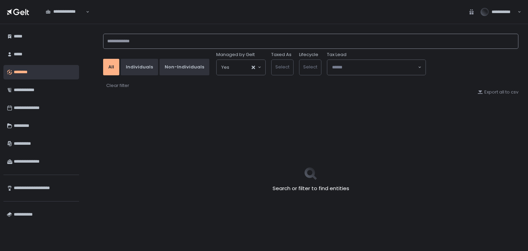
click at [127, 40] on input at bounding box center [310, 41] width 415 height 15
click at [126, 39] on input at bounding box center [310, 41] width 415 height 15
type input "*****"
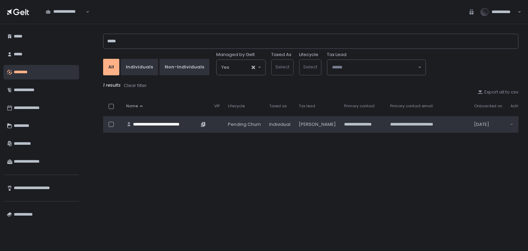
click at [176, 124] on div "**********" at bounding box center [166, 124] width 66 height 6
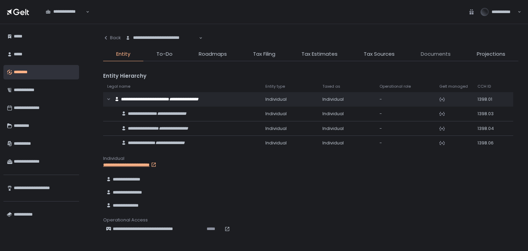
click at [434, 57] on span "Documents" at bounding box center [436, 54] width 30 height 8
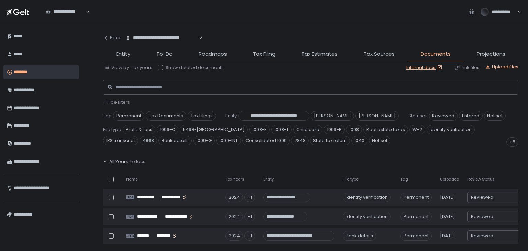
click at [123, 160] on span "All Years" at bounding box center [118, 161] width 19 height 6
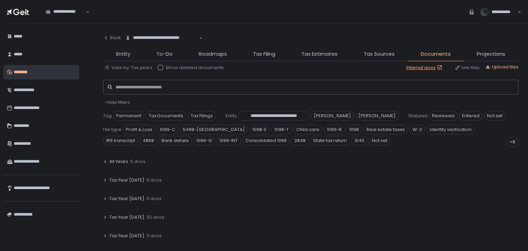
click at [131, 214] on span "Tax Year [DATE]" at bounding box center [126, 217] width 35 height 6
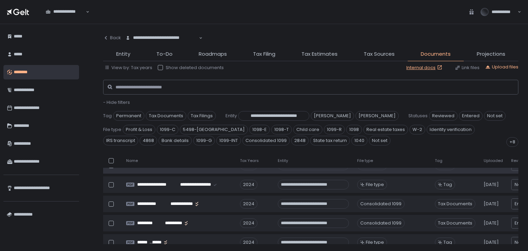
scroll to position [584, 0]
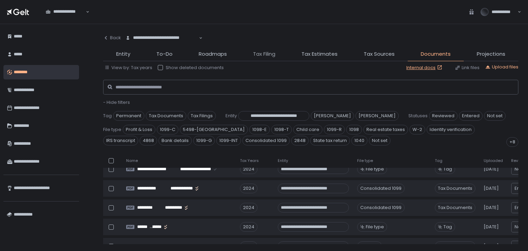
click at [256, 55] on span "Tax Filing" at bounding box center [264, 54] width 22 height 8
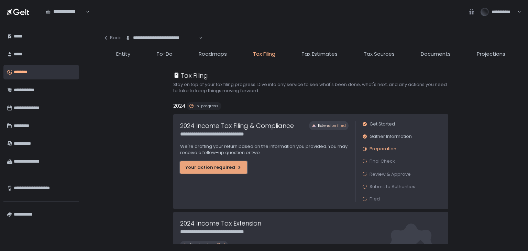
click at [215, 170] on div "Your action required" at bounding box center [213, 167] width 57 height 6
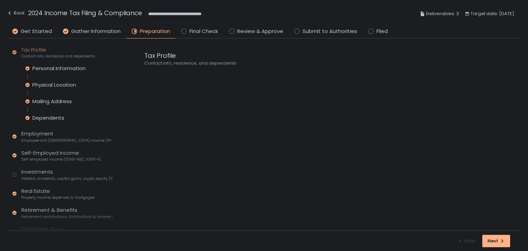
scroll to position [103, 0]
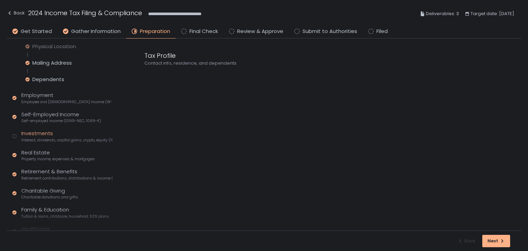
click at [43, 136] on div "Investments Interest, dividends, capital gains, crypto, equity (1099s, K-1s)" at bounding box center [66, 136] width 91 height 13
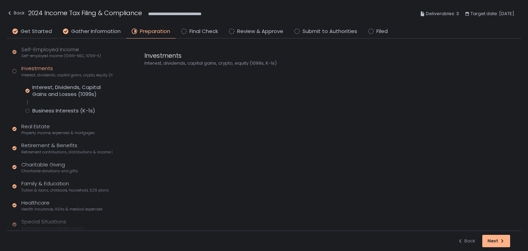
scroll to position [38, 0]
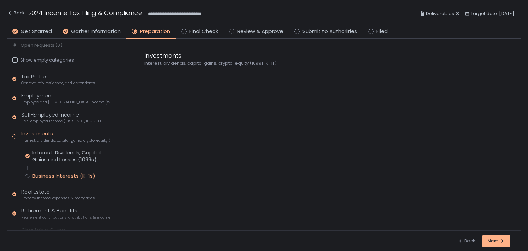
click at [66, 175] on div "Business Interests (K-1s)" at bounding box center [63, 176] width 63 height 7
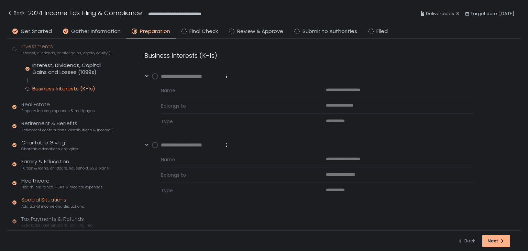
scroll to position [156, 0]
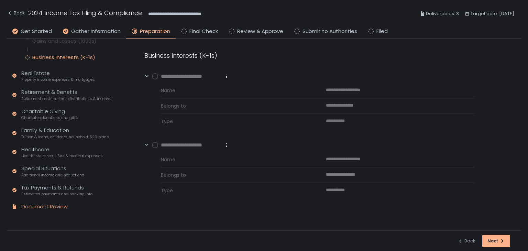
click at [54, 209] on div "Document Review" at bounding box center [44, 207] width 46 height 8
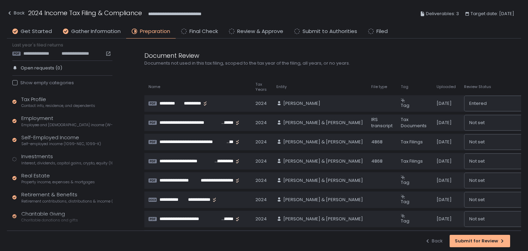
scroll to position [14, 0]
click at [77, 161] on span "Interest, dividends, capital gains, crypto, equity (1099s, K-1s)" at bounding box center [66, 163] width 91 height 5
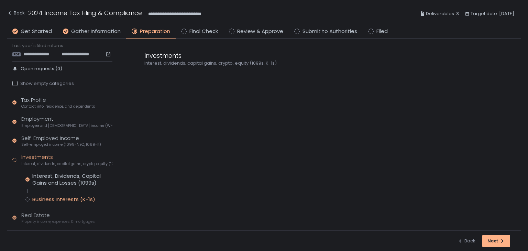
click at [81, 196] on div "Business Interests (K-1s)" at bounding box center [63, 199] width 63 height 7
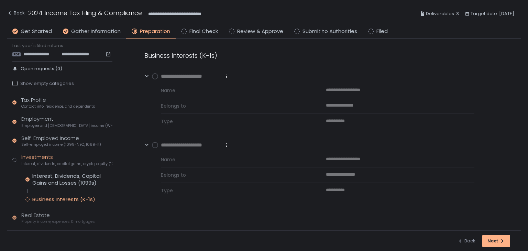
click at [181, 213] on div "**********" at bounding box center [326, 135] width 391 height 192
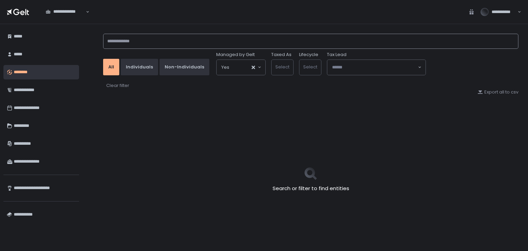
click at [157, 37] on input at bounding box center [310, 41] width 415 height 15
click at [195, 40] on input at bounding box center [310, 41] width 415 height 15
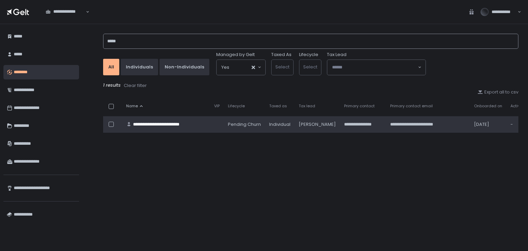
type input "*****"
click at [180, 123] on div "**********" at bounding box center [166, 124] width 66 height 6
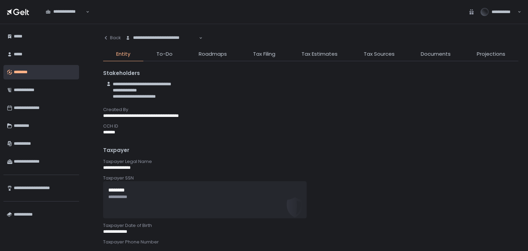
click at [272, 62] on div "**********" at bounding box center [310, 82] width 415 height 42
click at [271, 55] on span "Tax Filing" at bounding box center [264, 54] width 22 height 8
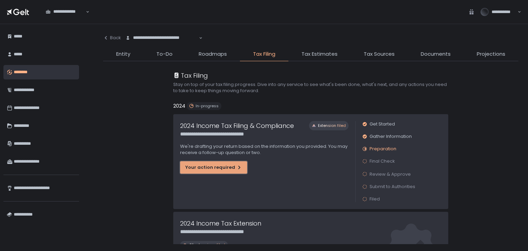
click at [213, 169] on div "Your action required" at bounding box center [213, 167] width 57 height 6
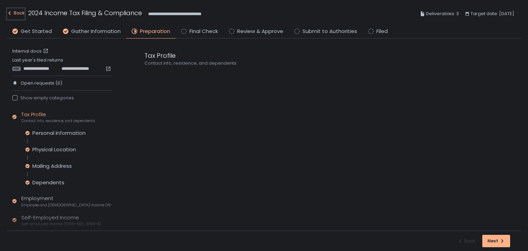
click at [18, 11] on div "Back" at bounding box center [16, 13] width 18 height 8
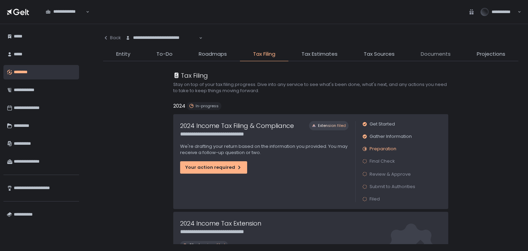
click at [442, 55] on span "Documents" at bounding box center [436, 54] width 30 height 8
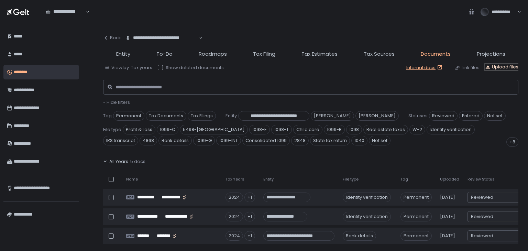
click at [501, 66] on div "Upload files" at bounding box center [501, 67] width 33 height 6
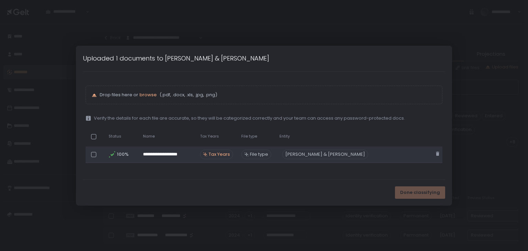
click at [224, 152] on span "Tax Years" at bounding box center [219, 154] width 21 height 6
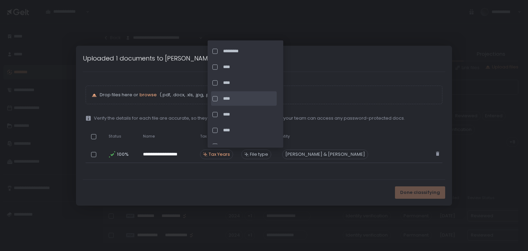
click at [231, 97] on span "****" at bounding box center [249, 99] width 52 height 6
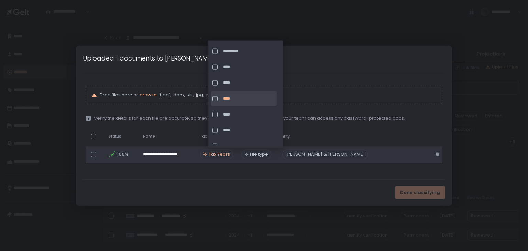
click at [249, 154] on icon at bounding box center [246, 154] width 4 height 4
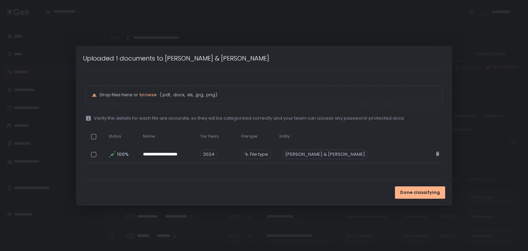
click at [158, 178] on div "**********" at bounding box center [264, 126] width 363 height 108
click at [424, 190] on span "Done classifying" at bounding box center [420, 192] width 40 height 6
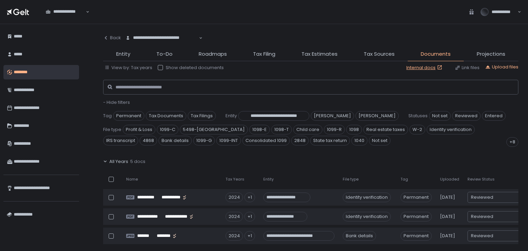
click at [120, 101] on span "- Hide filters" at bounding box center [116, 102] width 27 height 7
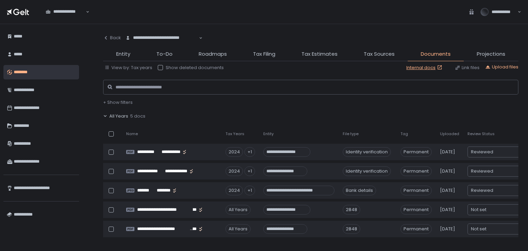
click at [121, 109] on div "All Years 5 docs" at bounding box center [310, 116] width 415 height 16
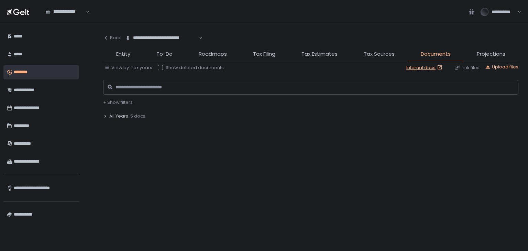
click at [121, 113] on span "All Years" at bounding box center [118, 116] width 19 height 6
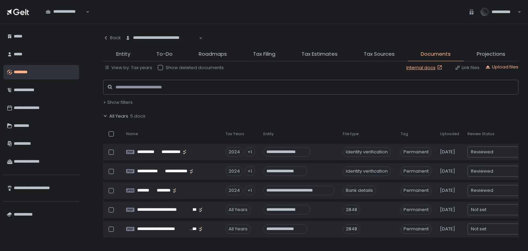
click at [121, 113] on span "All Years" at bounding box center [118, 116] width 19 height 6
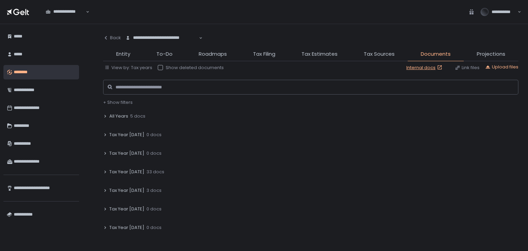
click at [128, 169] on span "Tax Year [DATE]" at bounding box center [126, 172] width 35 height 6
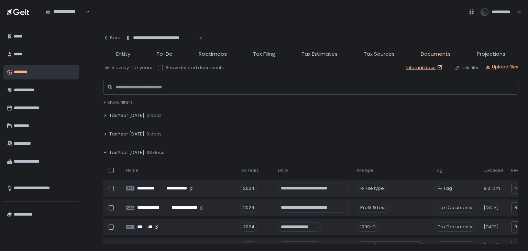
scroll to position [34, 0]
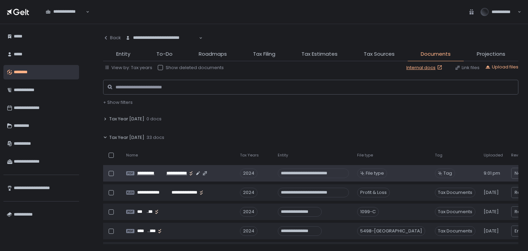
click at [210, 172] on div "**********" at bounding box center [184, 174] width 95 height 6
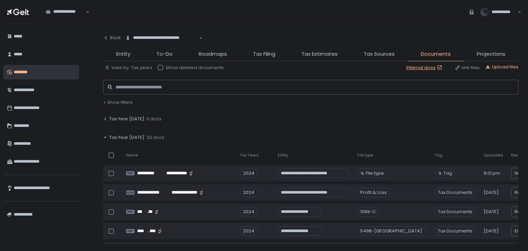
click at [264, 58] on li "Tax Filing" at bounding box center [264, 55] width 48 height 11
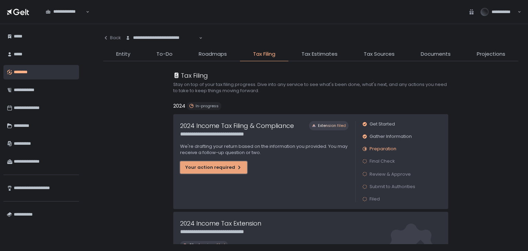
click at [213, 164] on div "Your action required" at bounding box center [213, 167] width 57 height 6
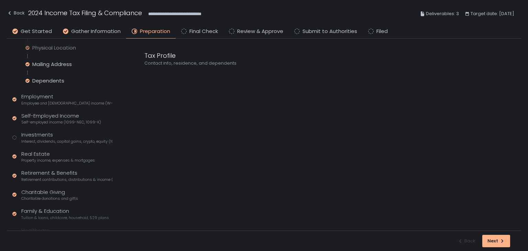
scroll to position [103, 0]
click at [52, 136] on div "Investments Interest, dividends, capital gains, crypto, equity (1099s, K-1s)" at bounding box center [66, 136] width 91 height 13
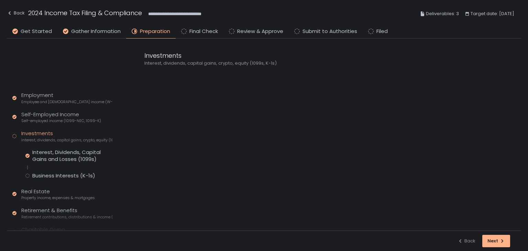
scroll to position [38, 0]
click at [63, 176] on div "Business Interests (K-1s)" at bounding box center [63, 176] width 63 height 7
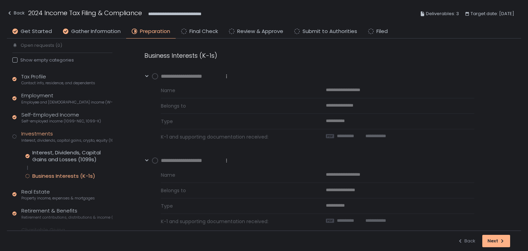
click at [157, 73] on icon at bounding box center [155, 76] width 6 height 6
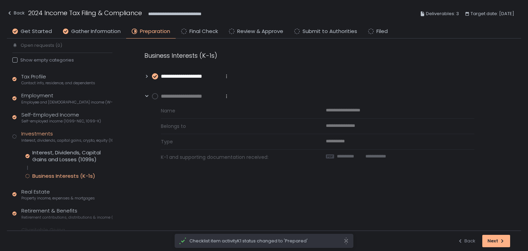
click at [155, 95] on circle at bounding box center [155, 97] width 6 height 6
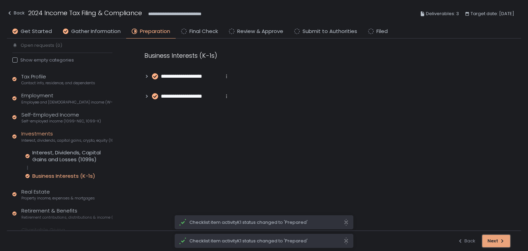
click at [495, 242] on div "Next" at bounding box center [497, 241] width 18 height 6
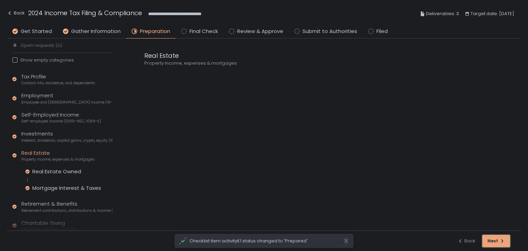
click at [496, 242] on div "Next" at bounding box center [497, 241] width 18 height 6
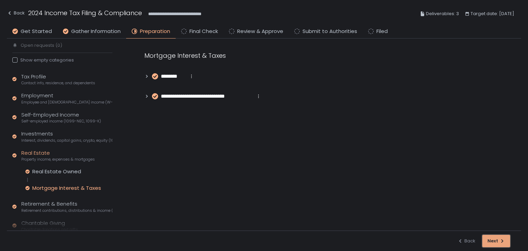
click at [496, 242] on div "Next" at bounding box center [497, 241] width 18 height 6
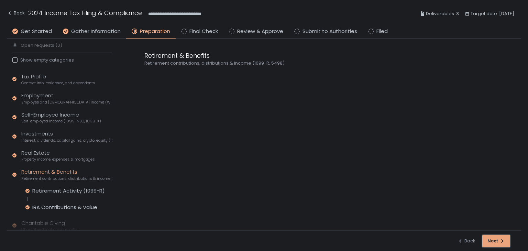
click at [496, 242] on div "Next" at bounding box center [497, 241] width 18 height 6
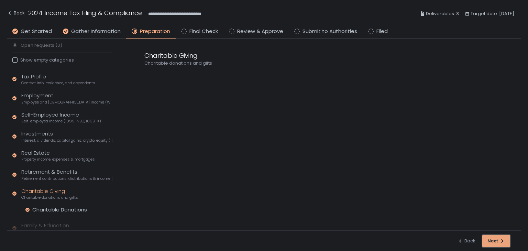
click at [496, 242] on div "Next" at bounding box center [497, 241] width 18 height 6
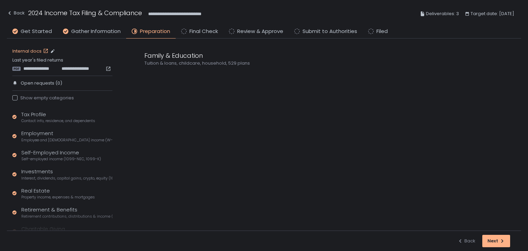
click at [30, 50] on link "Internal docs" at bounding box center [30, 51] width 37 height 6
click at [43, 68] on span "**********" at bounding box center [40, 69] width 34 height 6
